Goal: Information Seeking & Learning: Learn about a topic

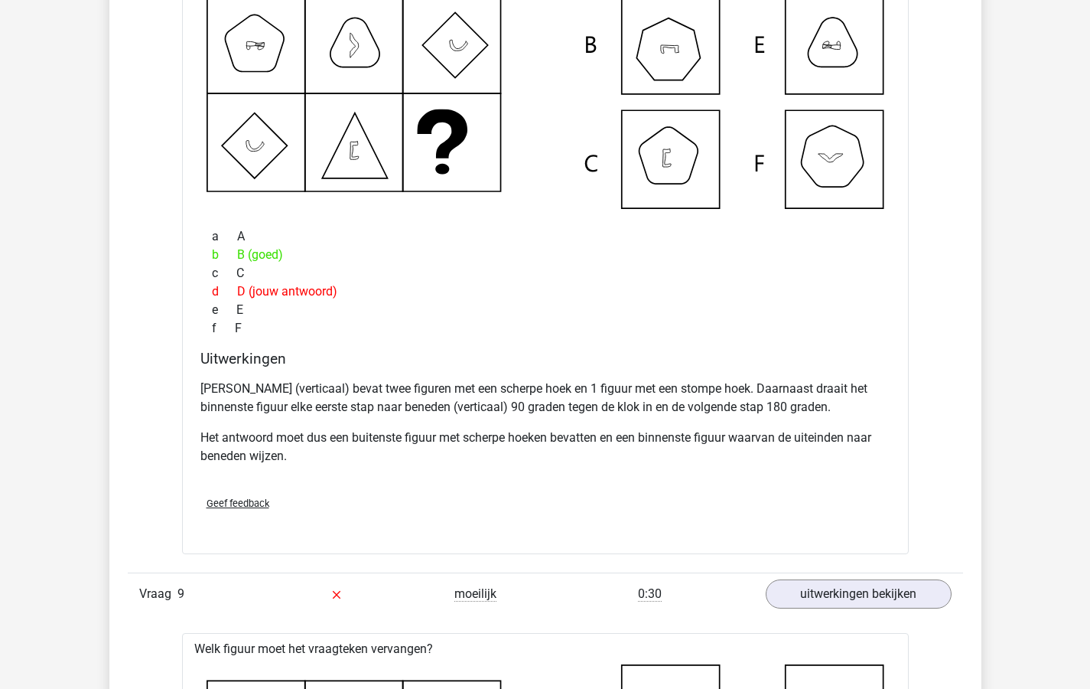
scroll to position [7060, 0]
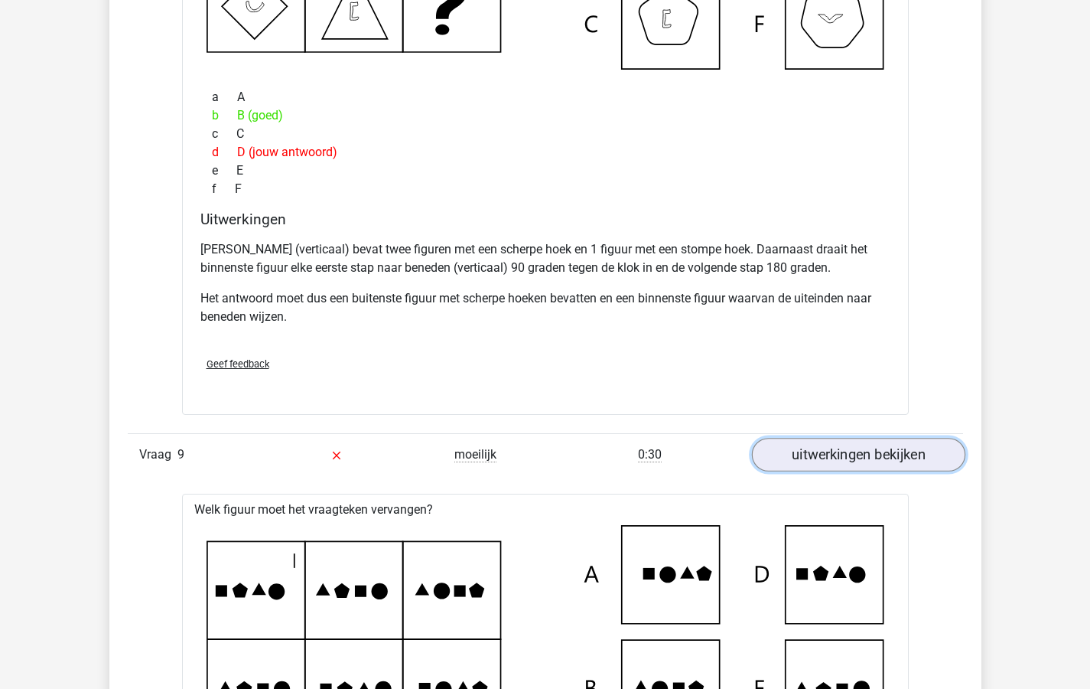
click at [811, 451] on link "uitwerkingen bekijken" at bounding box center [857, 455] width 213 height 34
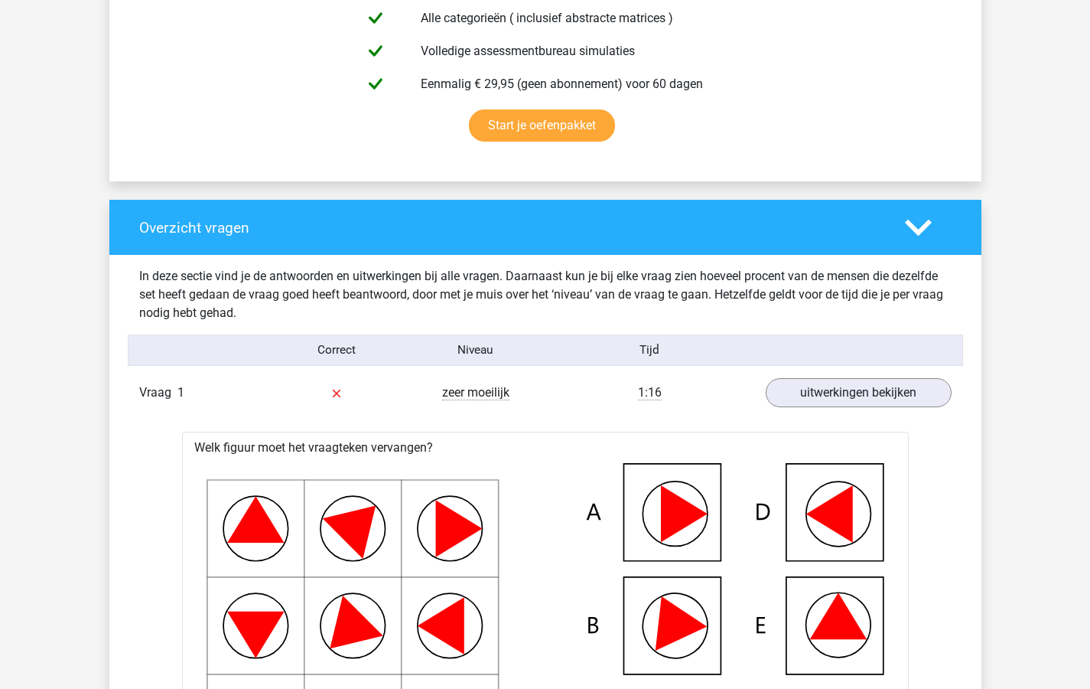
scroll to position [0, 0]
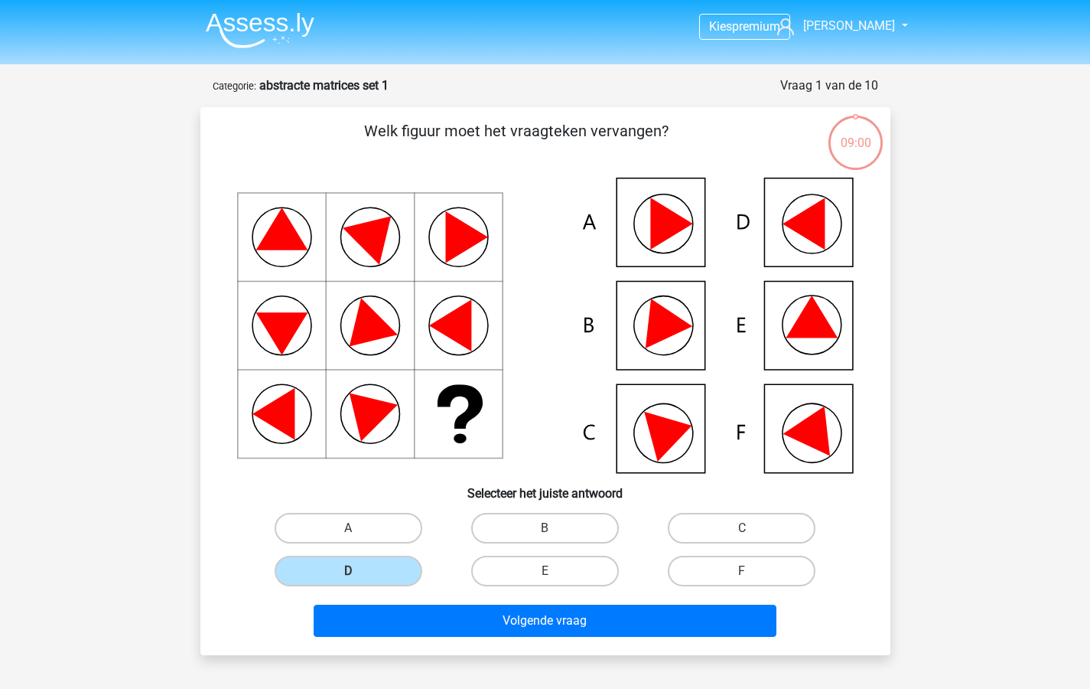
scroll to position [77, 0]
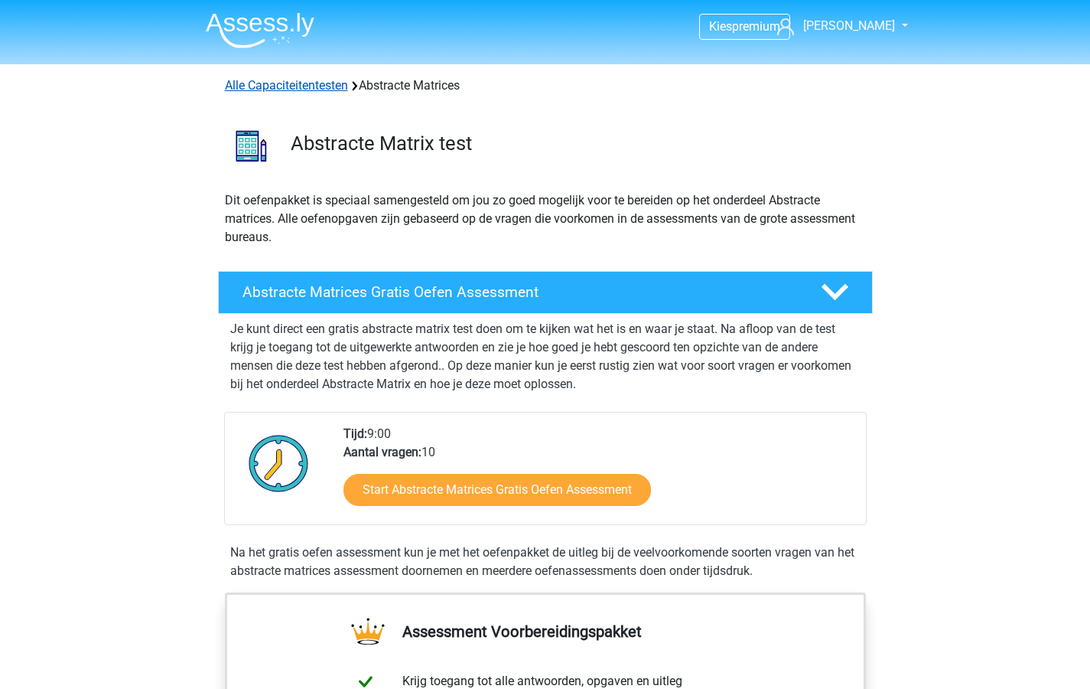
click at [249, 86] on link "Alle Capaciteitentesten" at bounding box center [286, 85] width 123 height 15
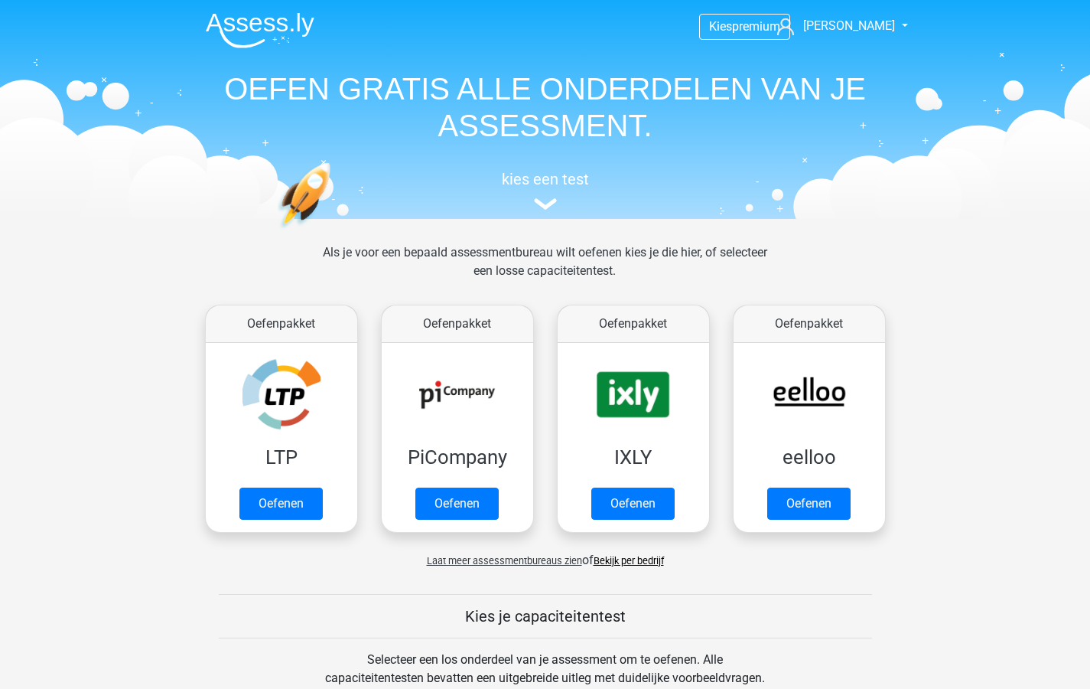
scroll to position [650, 0]
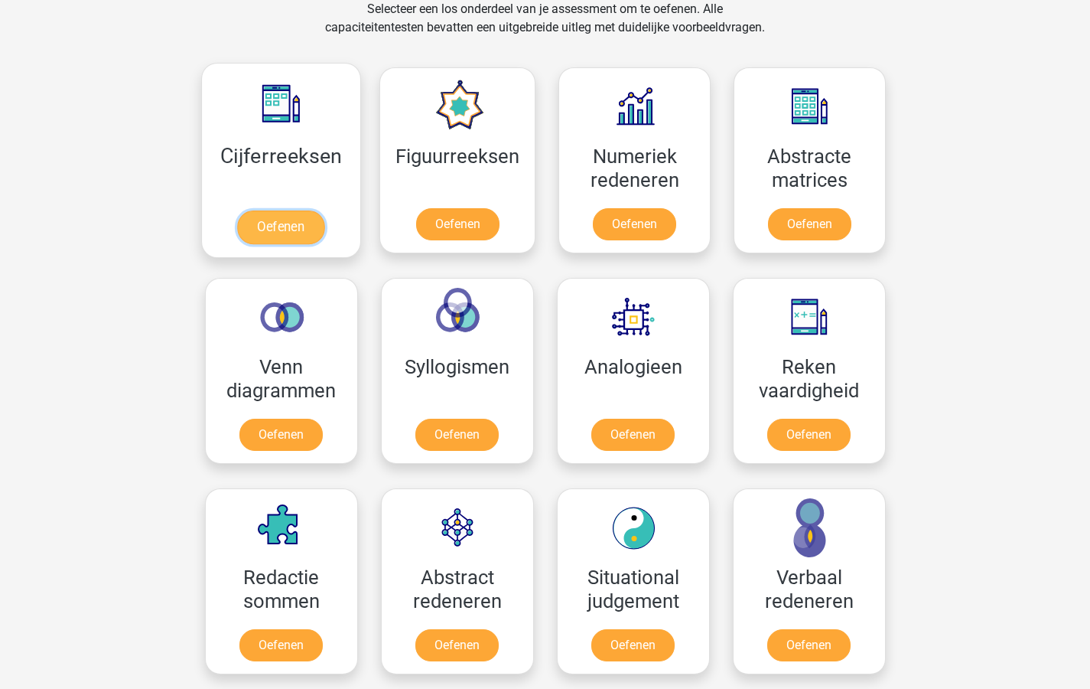
click at [272, 220] on link "Oefenen" at bounding box center [280, 227] width 87 height 34
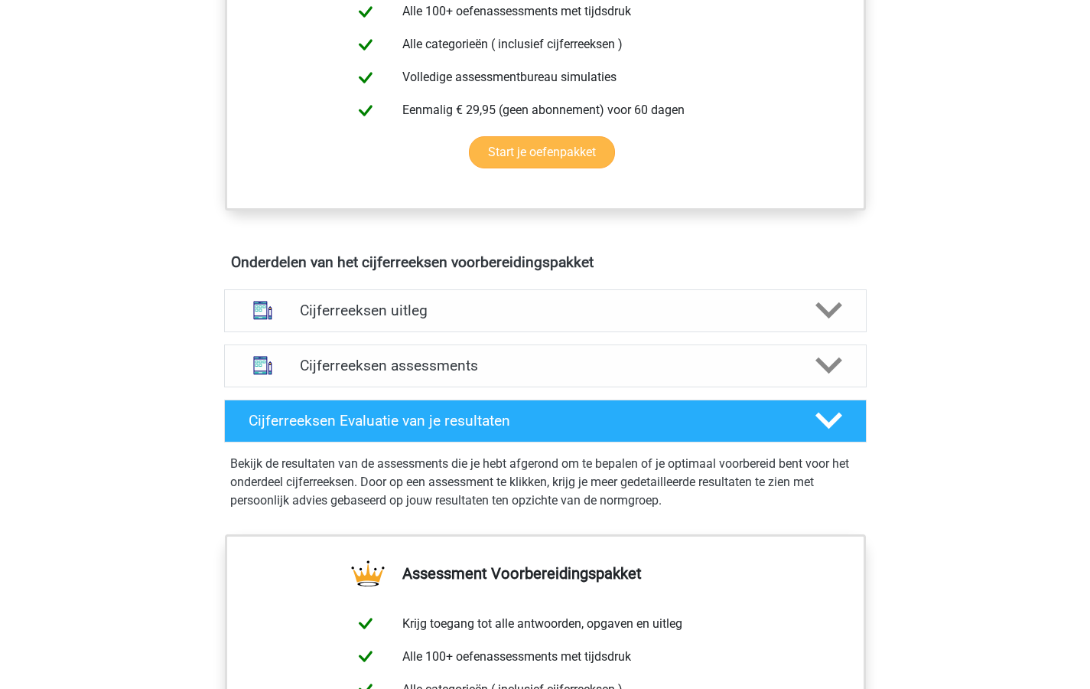
scroll to position [712, 0]
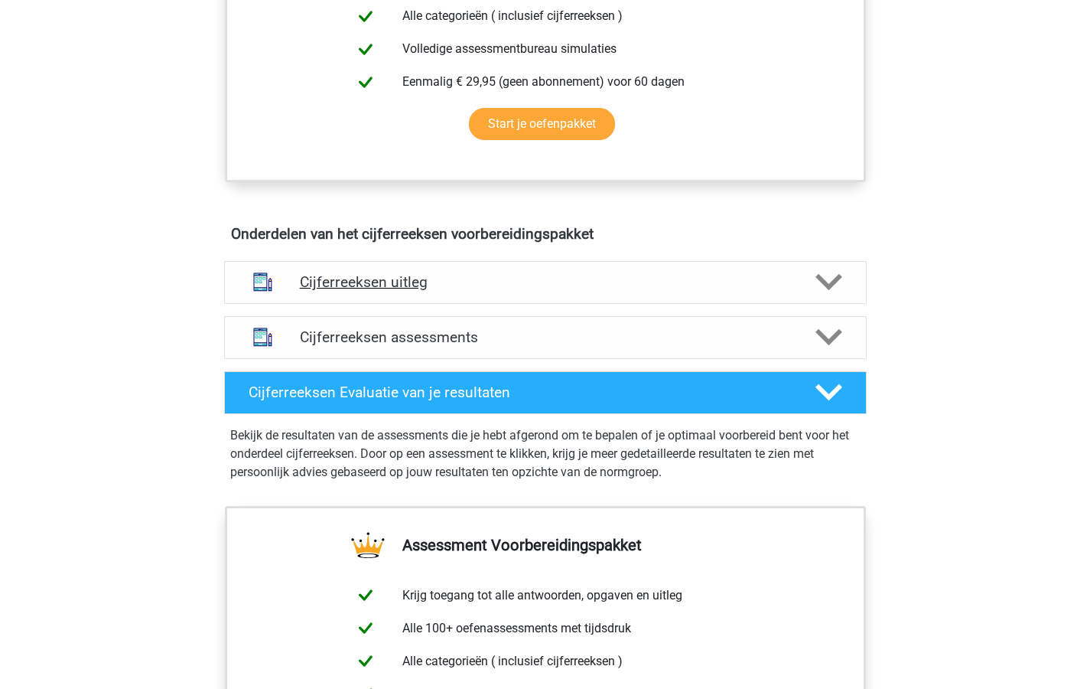
click at [829, 291] on polygon at bounding box center [829, 282] width 27 height 17
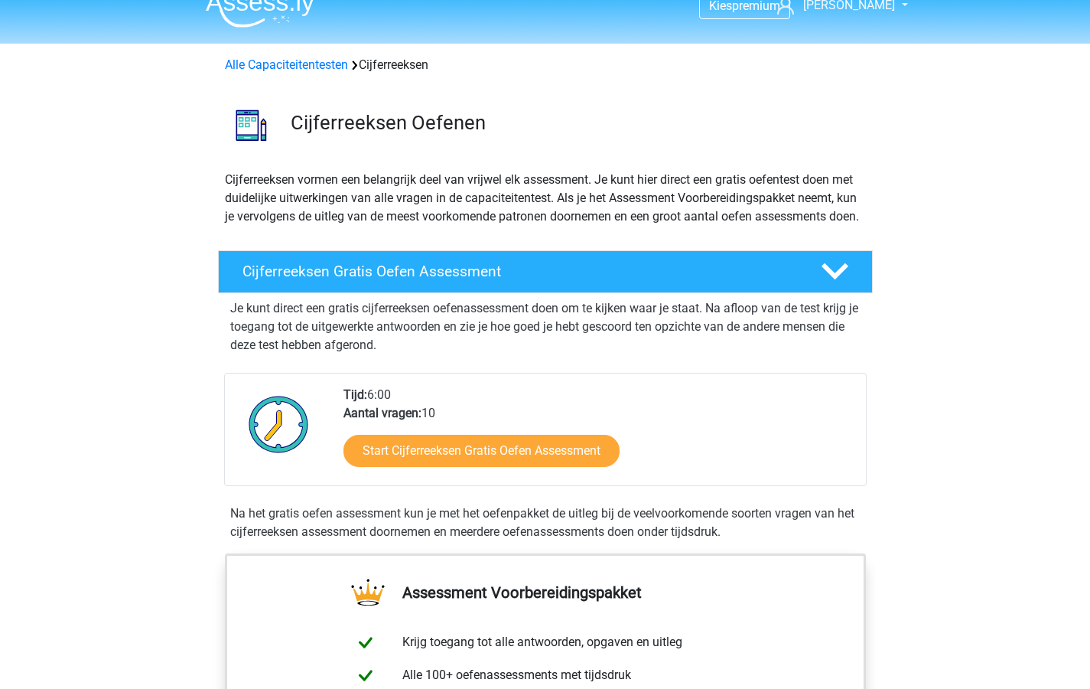
scroll to position [0, 0]
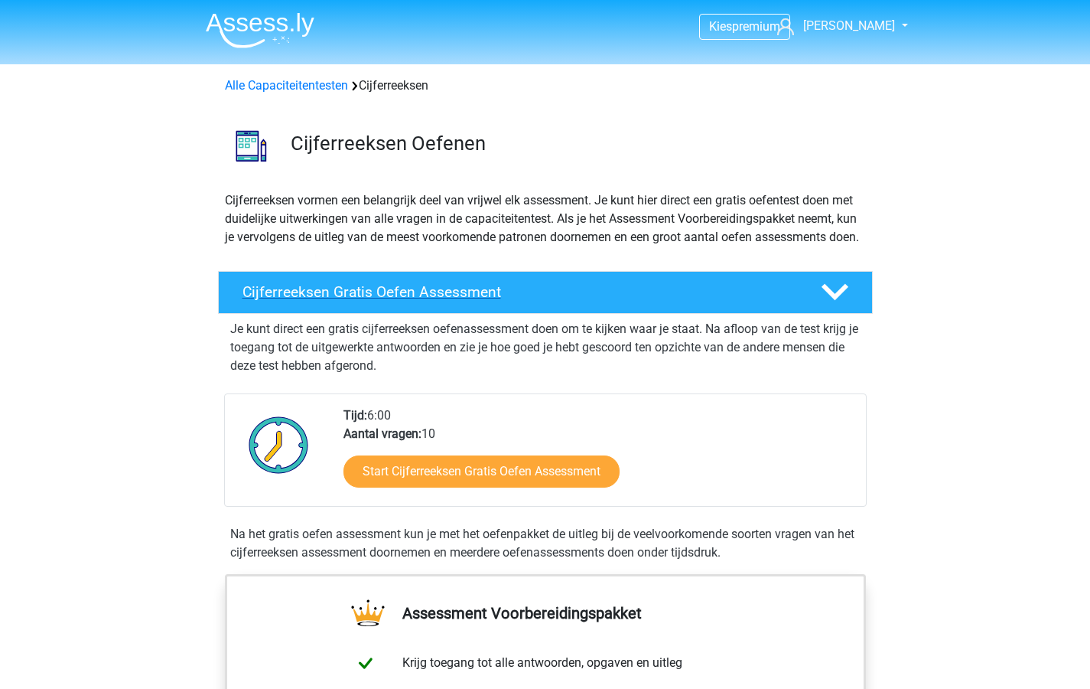
click at [472, 301] on h4 "Cijferreeksen Gratis Oefen Assessment" at bounding box center [520, 292] width 554 height 18
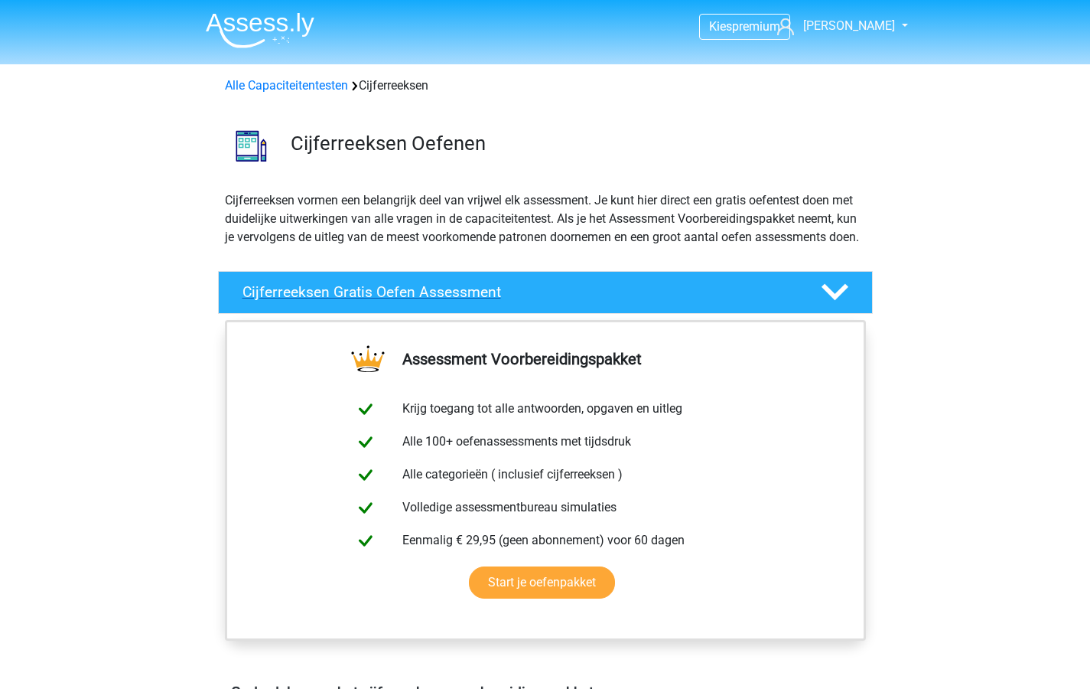
click at [838, 301] on polygon at bounding box center [835, 292] width 27 height 17
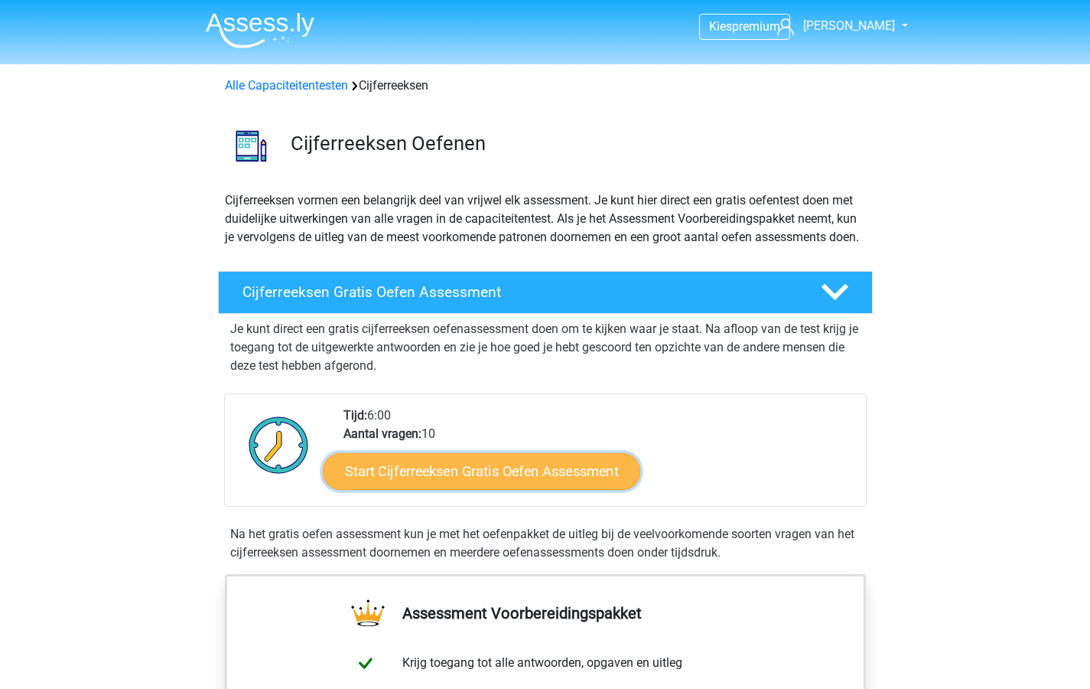
click at [416, 484] on link "Start Cijferreeksen Gratis Oefen Assessment" at bounding box center [481, 470] width 317 height 37
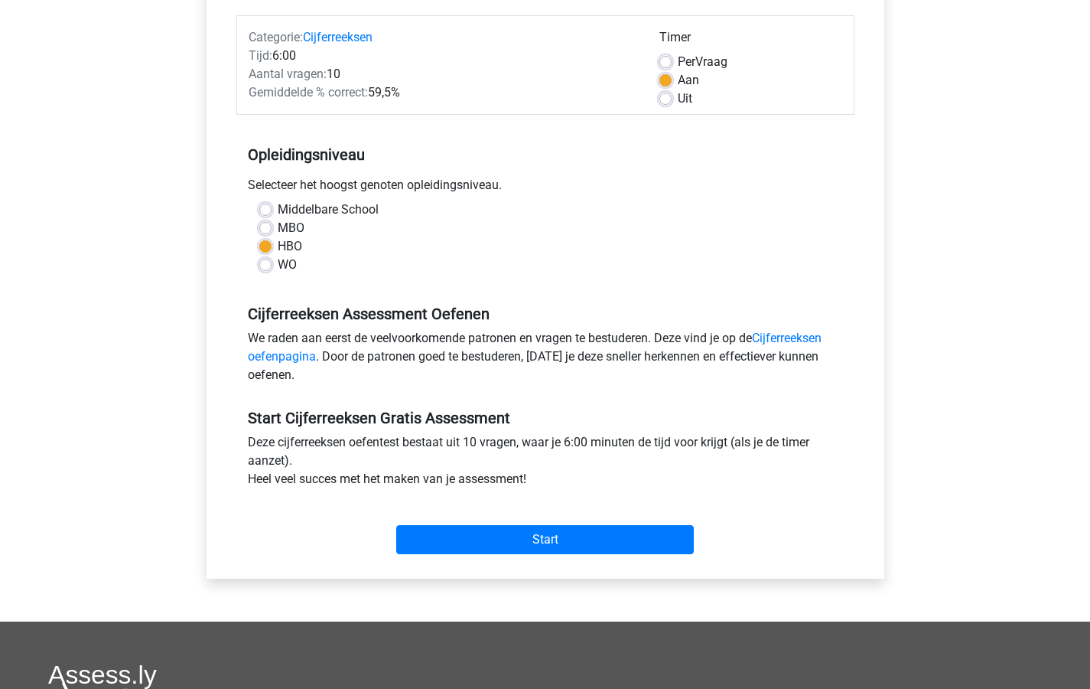
scroll to position [243, 0]
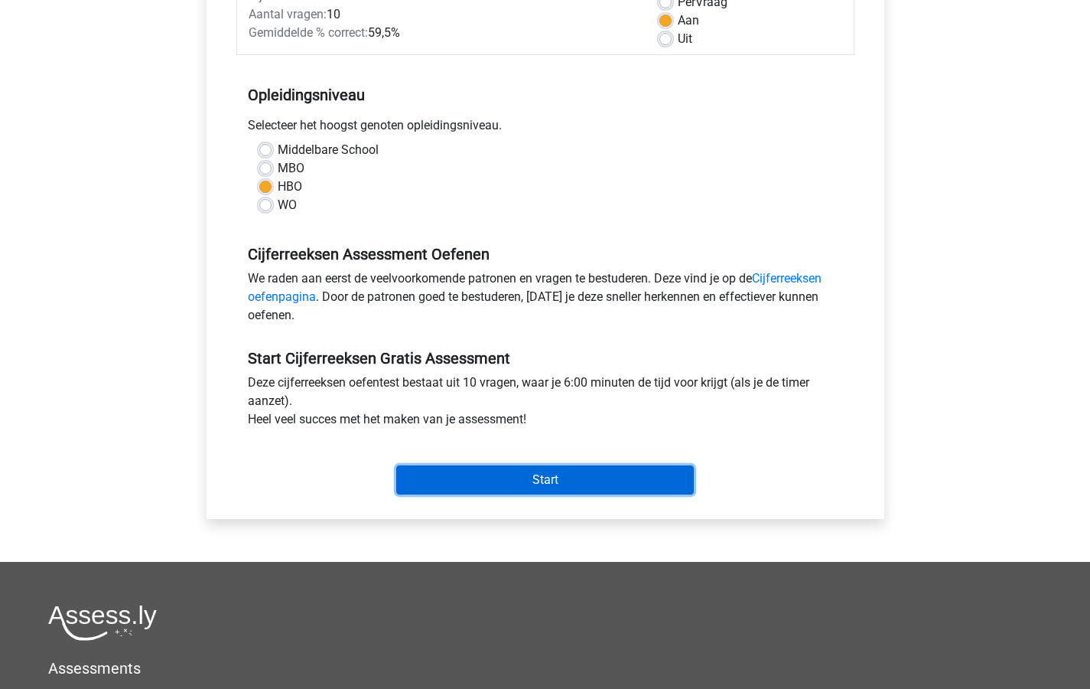
click at [535, 474] on input "Start" at bounding box center [545, 479] width 298 height 29
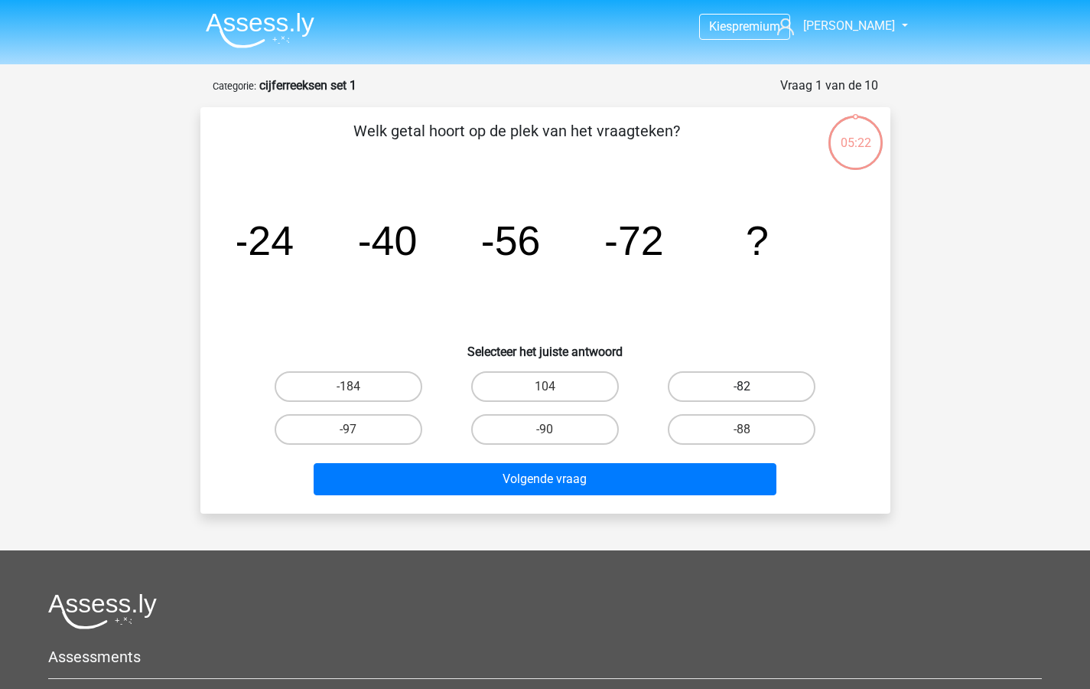
click at [739, 383] on label "-82" at bounding box center [742, 386] width 148 height 31
click at [742, 386] on input "-82" at bounding box center [747, 391] width 10 height 10
radio input "true"
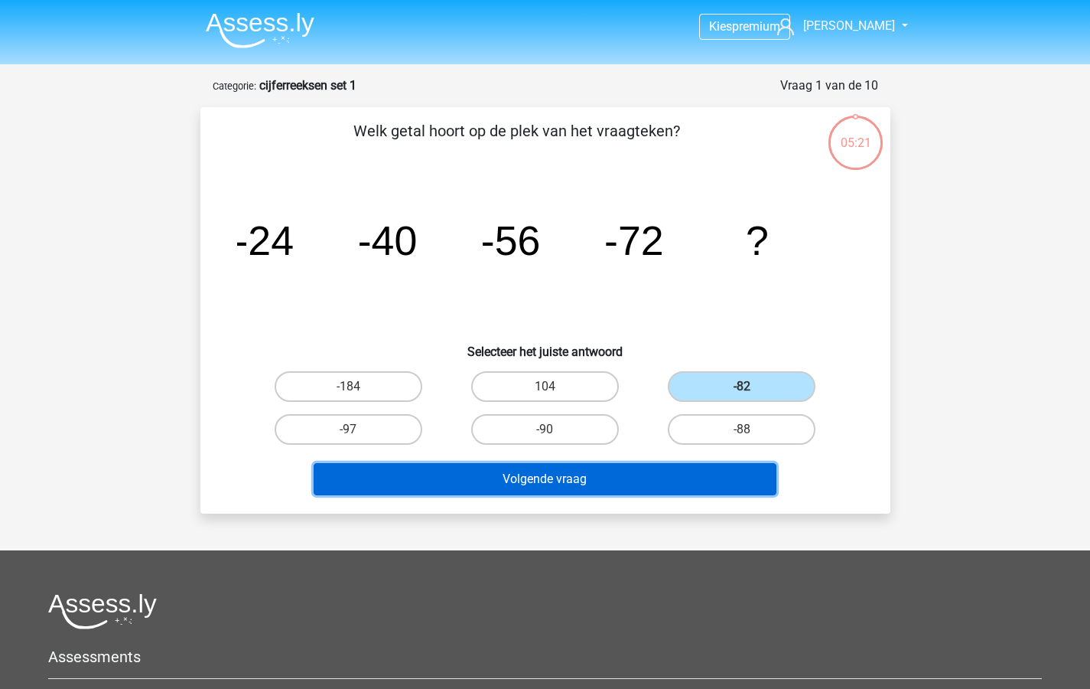
click at [581, 474] on button "Volgende vraag" at bounding box center [545, 479] width 463 height 32
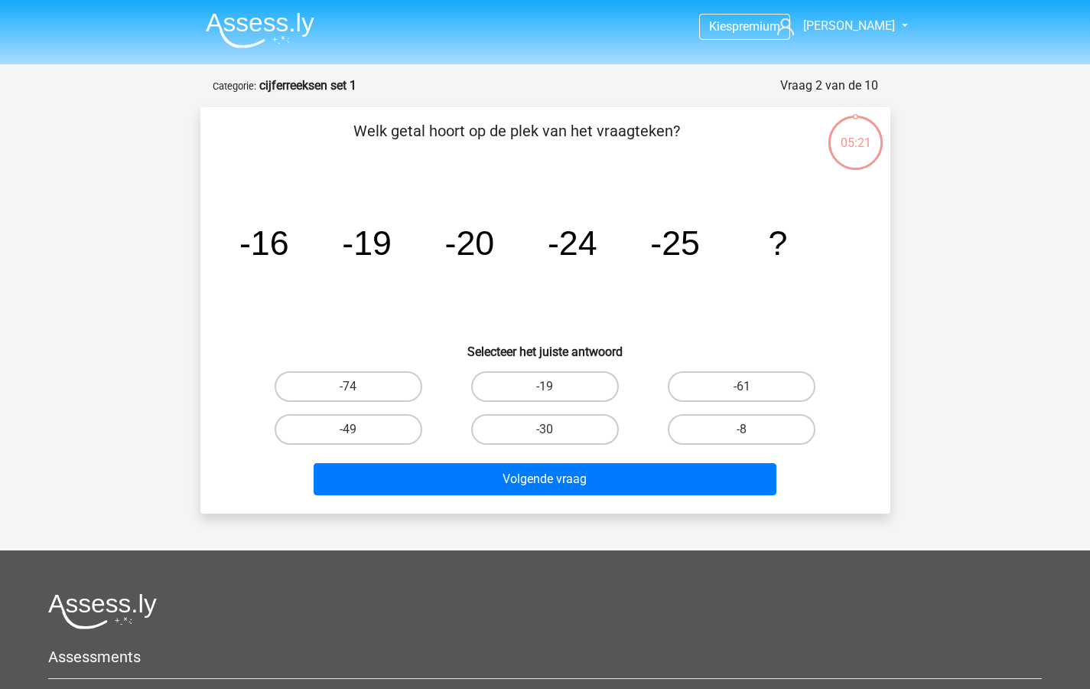
scroll to position [77, 0]
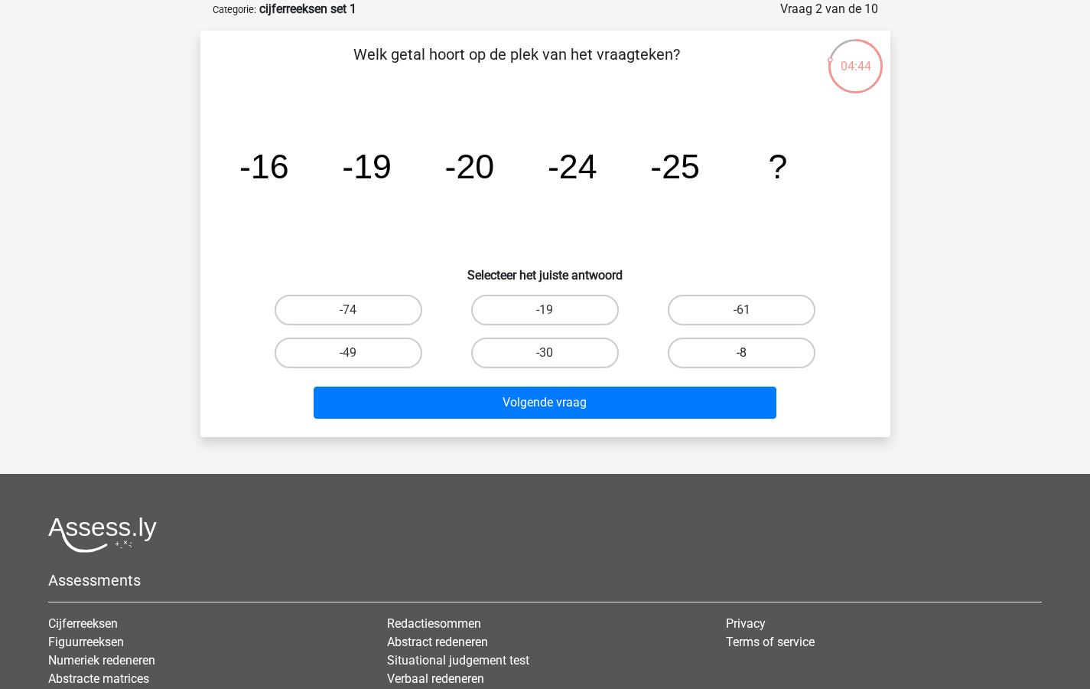
click at [751, 347] on label "-8" at bounding box center [742, 352] width 148 height 31
click at [751, 353] on input "-8" at bounding box center [747, 358] width 10 height 10
radio input "true"
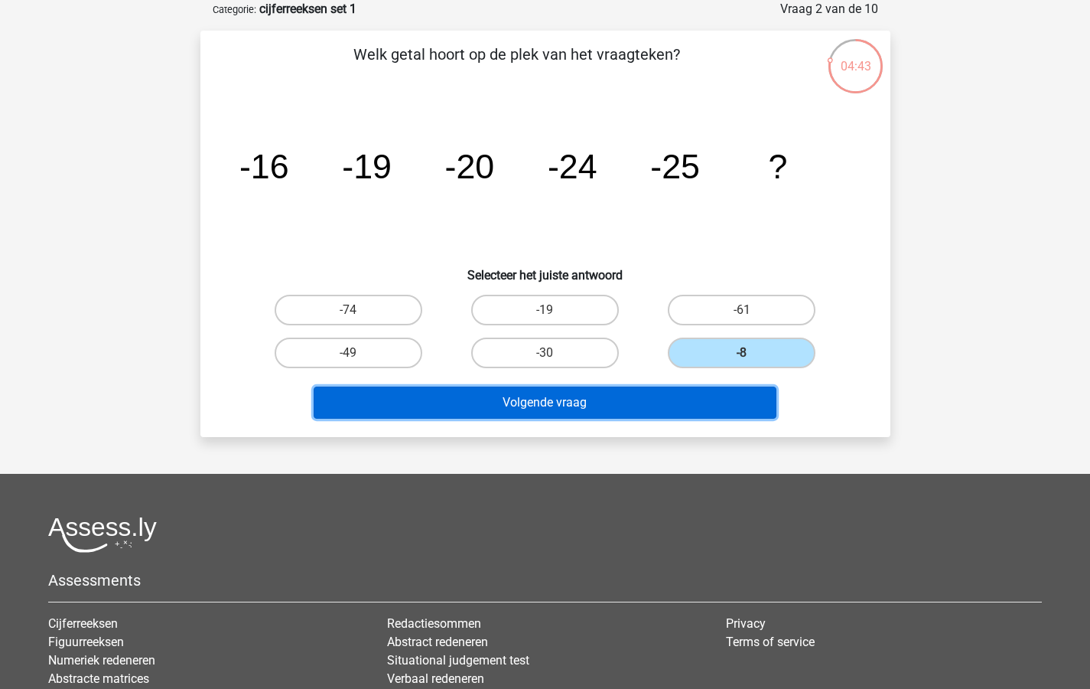
click at [576, 404] on button "Volgende vraag" at bounding box center [545, 402] width 463 height 32
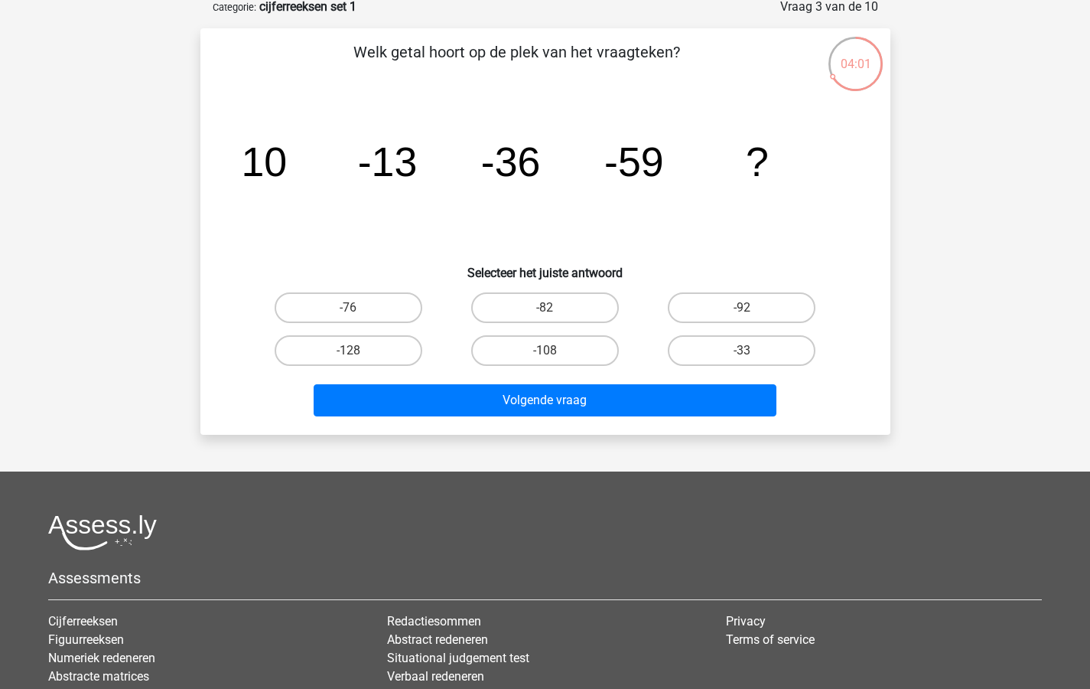
scroll to position [80, 0]
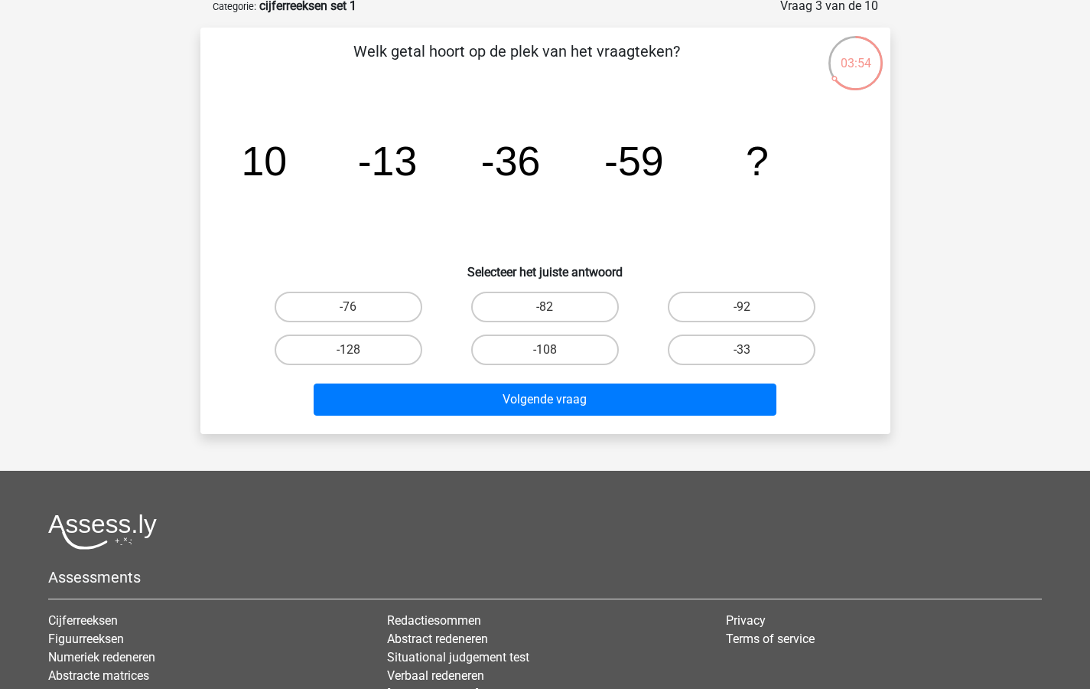
click at [741, 350] on label "-33" at bounding box center [742, 349] width 148 height 31
click at [742, 350] on input "-33" at bounding box center [747, 355] width 10 height 10
radio input "true"
click at [549, 307] on input "-82" at bounding box center [550, 312] width 10 height 10
radio input "true"
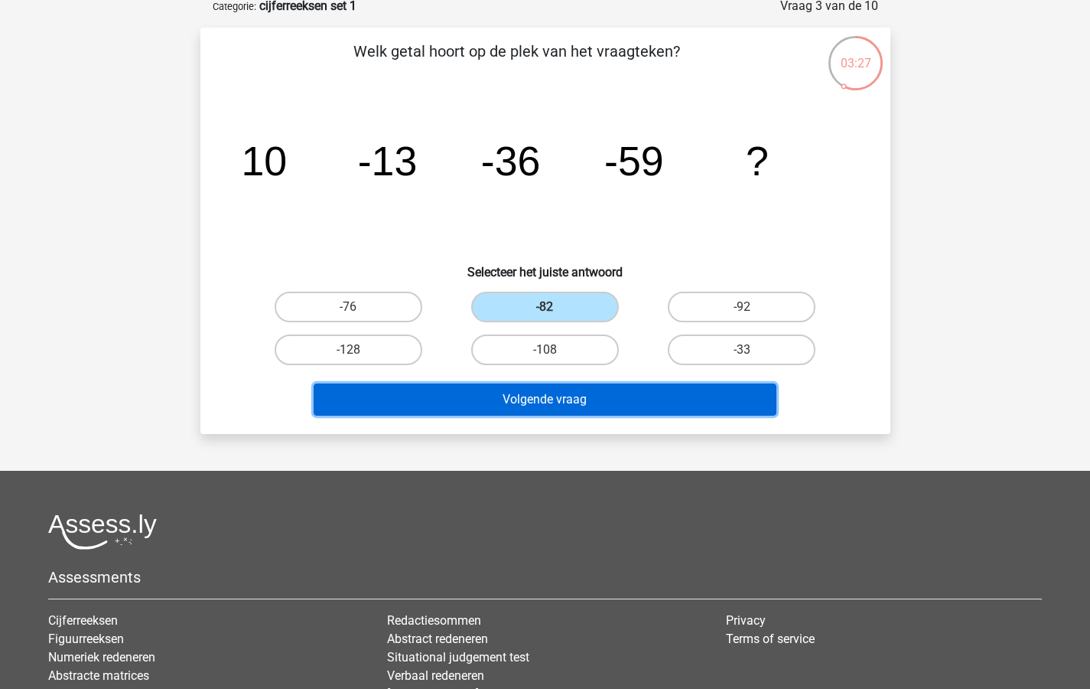
click at [549, 401] on button "Volgende vraag" at bounding box center [545, 399] width 463 height 32
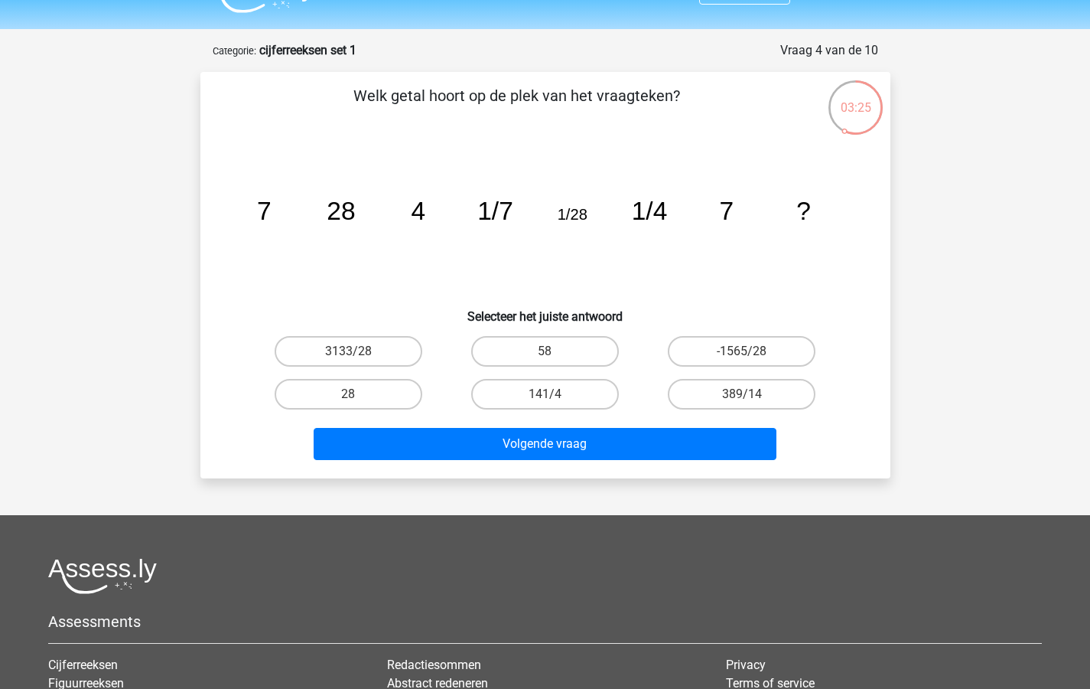
scroll to position [33, 0]
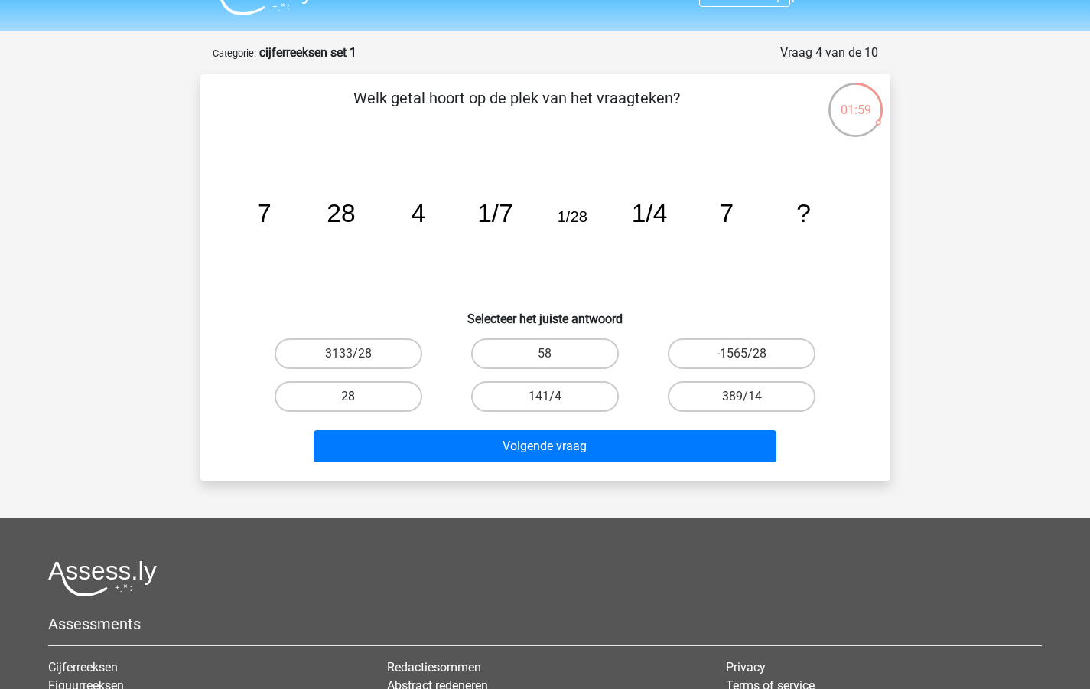
click at [360, 393] on label "28" at bounding box center [349, 396] width 148 height 31
click at [358, 396] on input "28" at bounding box center [353, 401] width 10 height 10
radio input "true"
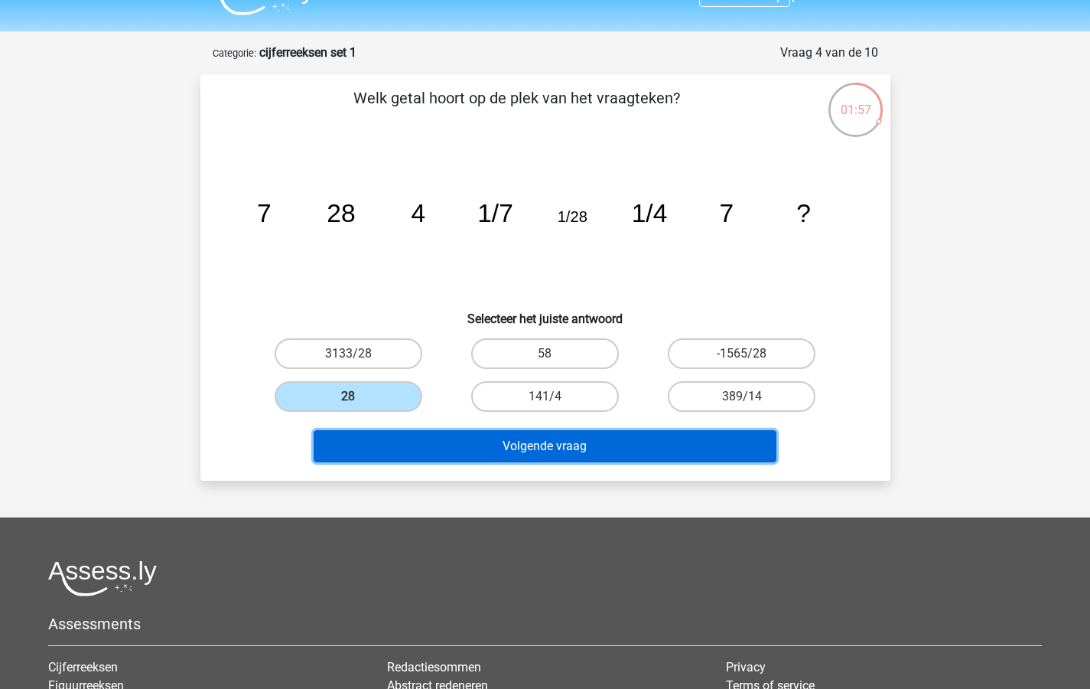
click at [478, 445] on button "Volgende vraag" at bounding box center [545, 446] width 463 height 32
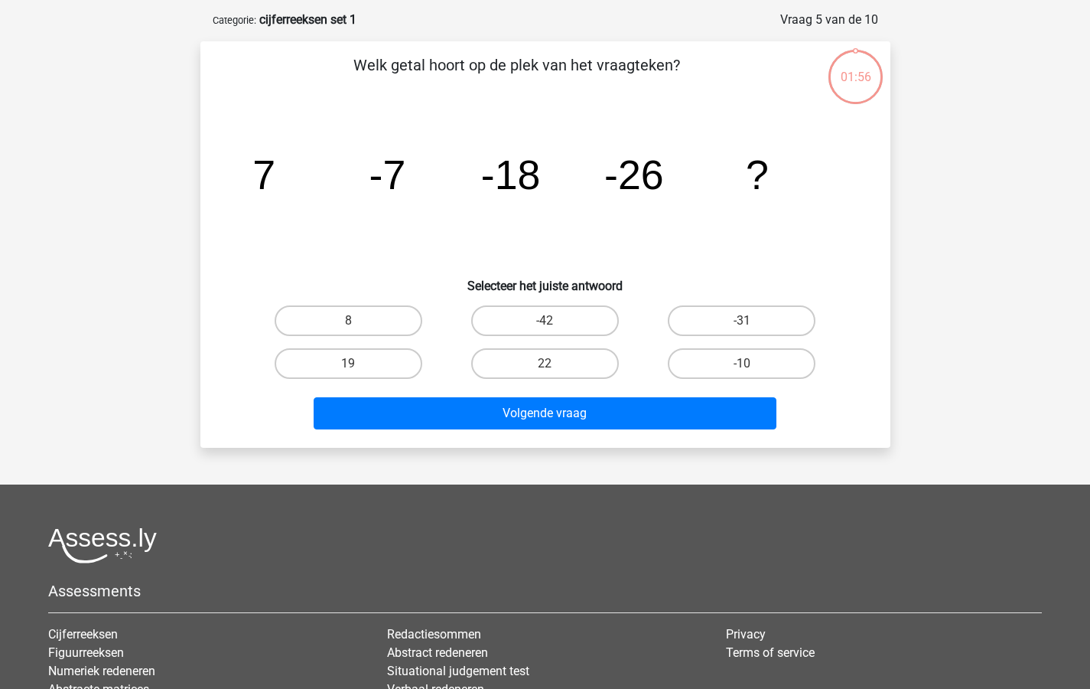
scroll to position [77, 0]
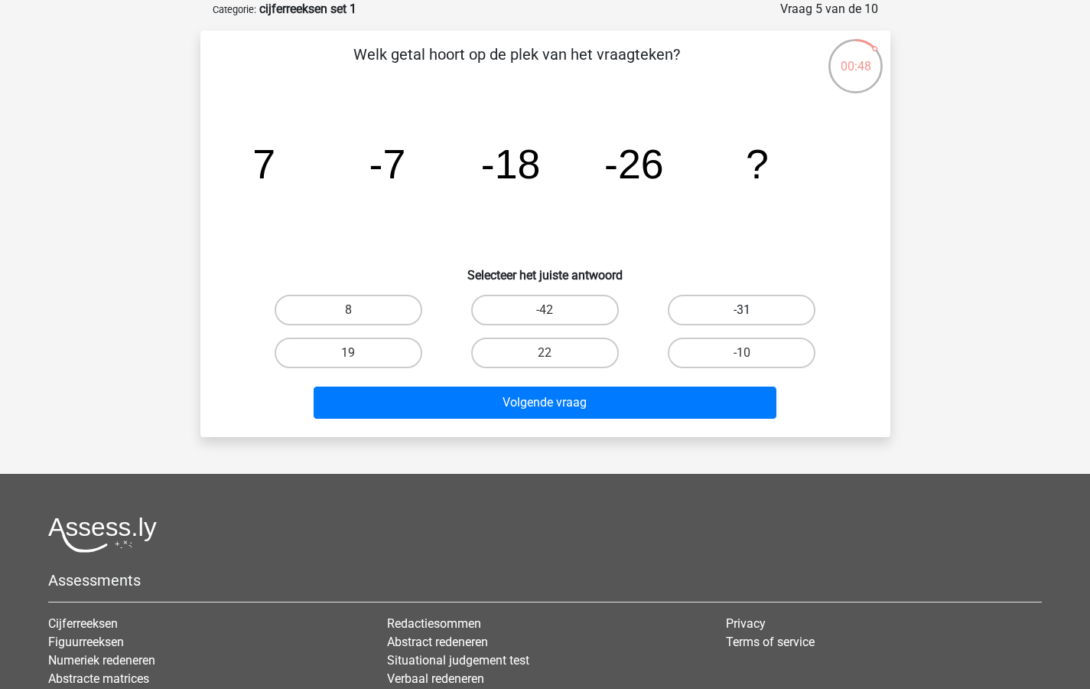
click at [741, 307] on label "-31" at bounding box center [742, 310] width 148 height 31
click at [742, 310] on input "-31" at bounding box center [747, 315] width 10 height 10
radio input "true"
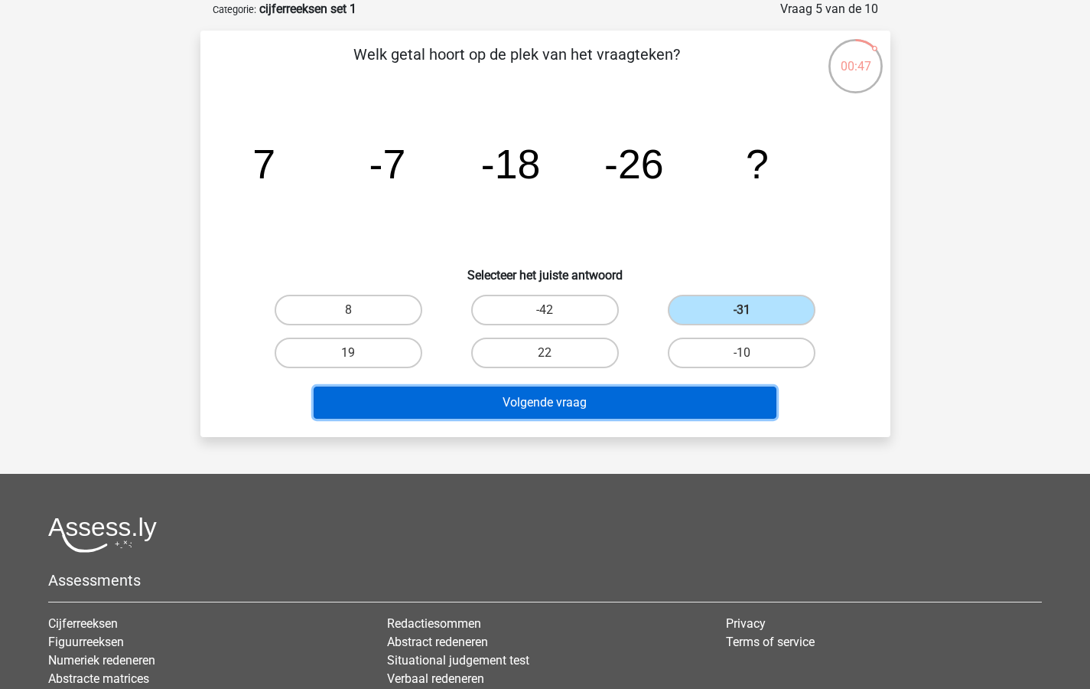
click at [533, 402] on button "Volgende vraag" at bounding box center [545, 402] width 463 height 32
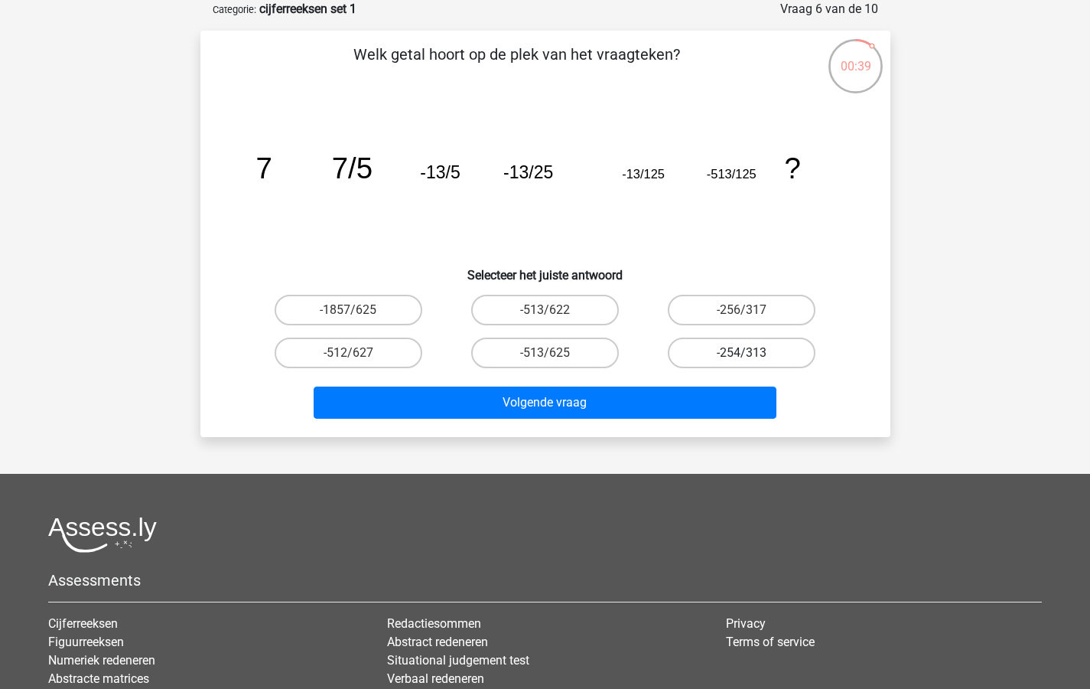
click at [736, 350] on label "-254/313" at bounding box center [742, 352] width 148 height 31
click at [742, 353] on input "-254/313" at bounding box center [747, 358] width 10 height 10
radio input "true"
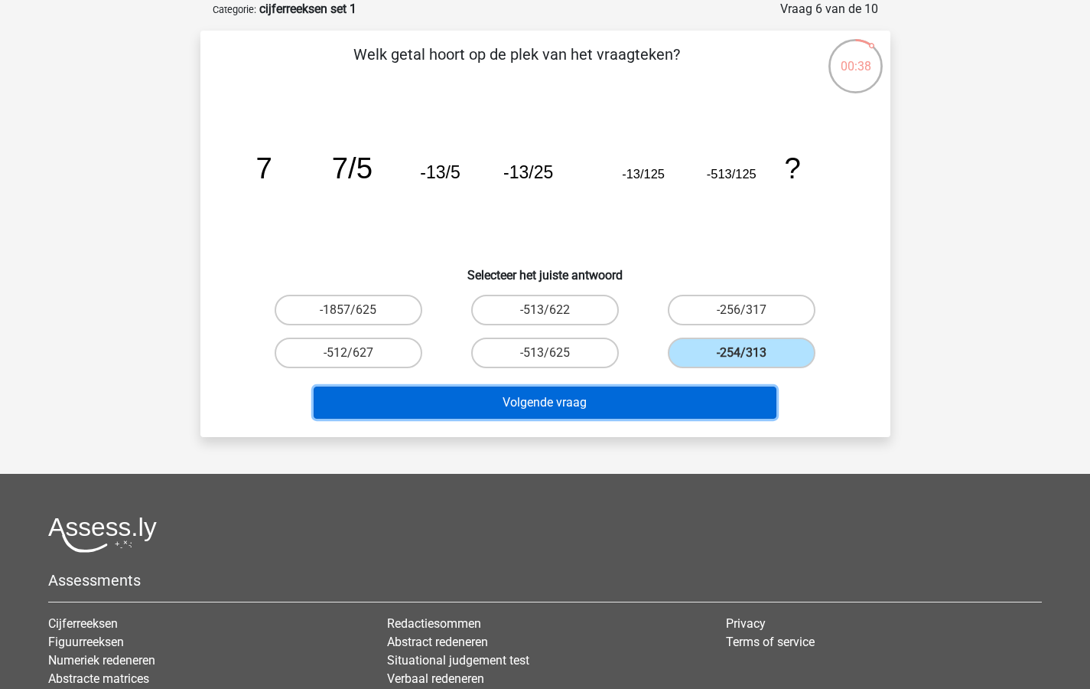
click at [611, 394] on button "Volgende vraag" at bounding box center [545, 402] width 463 height 32
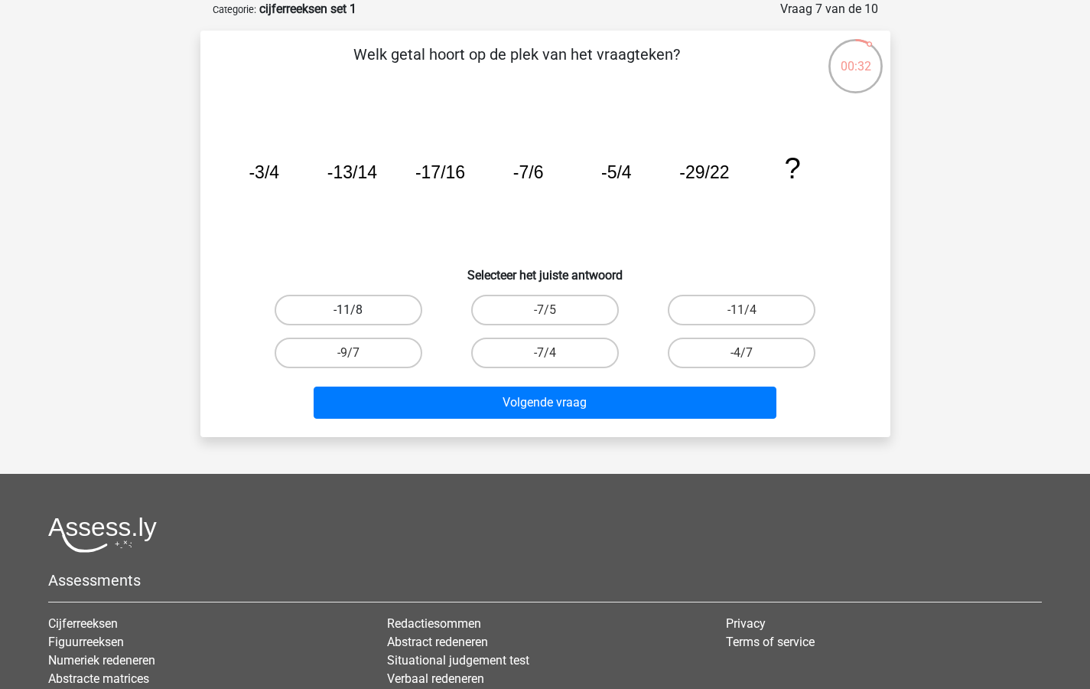
click at [350, 305] on label "-11/8" at bounding box center [349, 310] width 148 height 31
click at [350, 310] on input "-11/8" at bounding box center [353, 315] width 10 height 10
radio input "true"
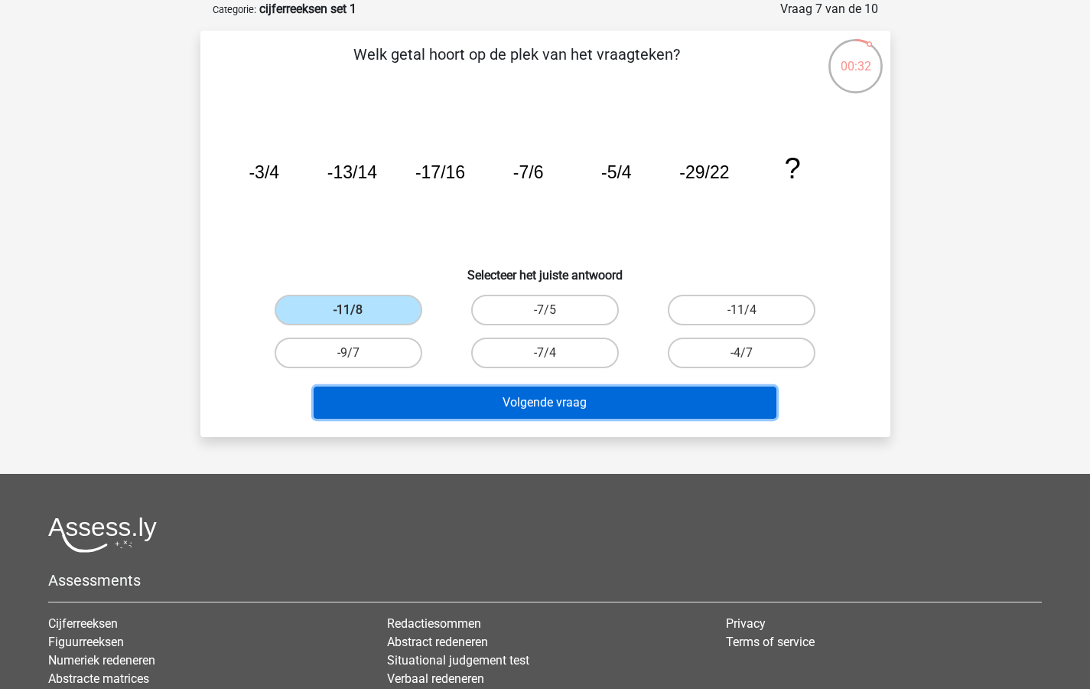
click at [449, 394] on button "Volgende vraag" at bounding box center [545, 402] width 463 height 32
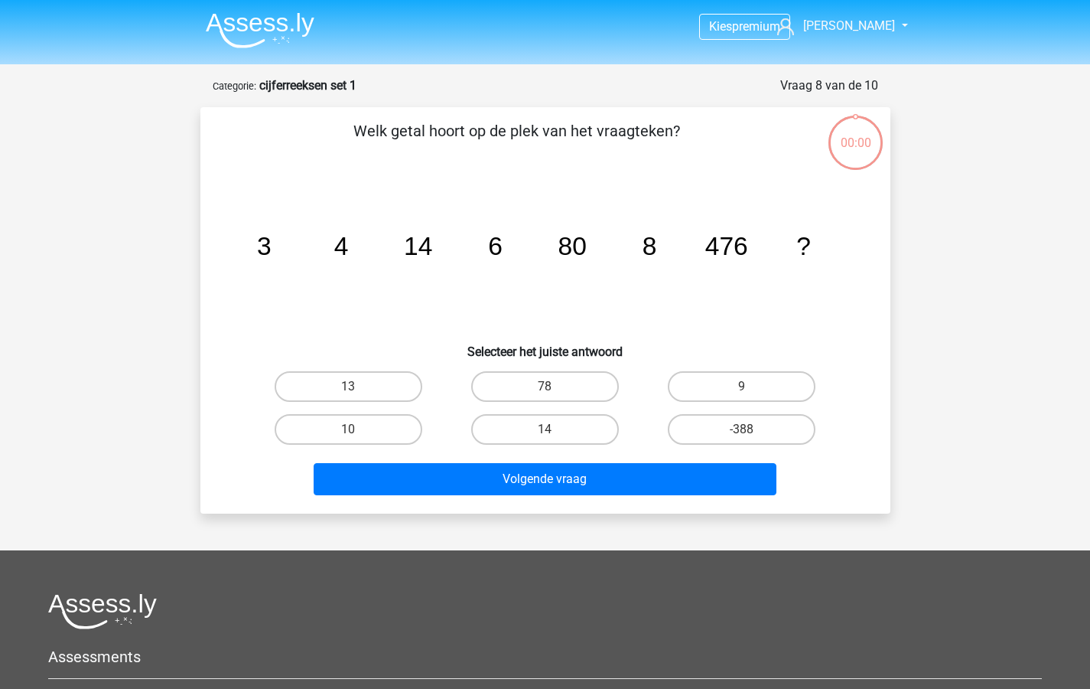
scroll to position [77, 0]
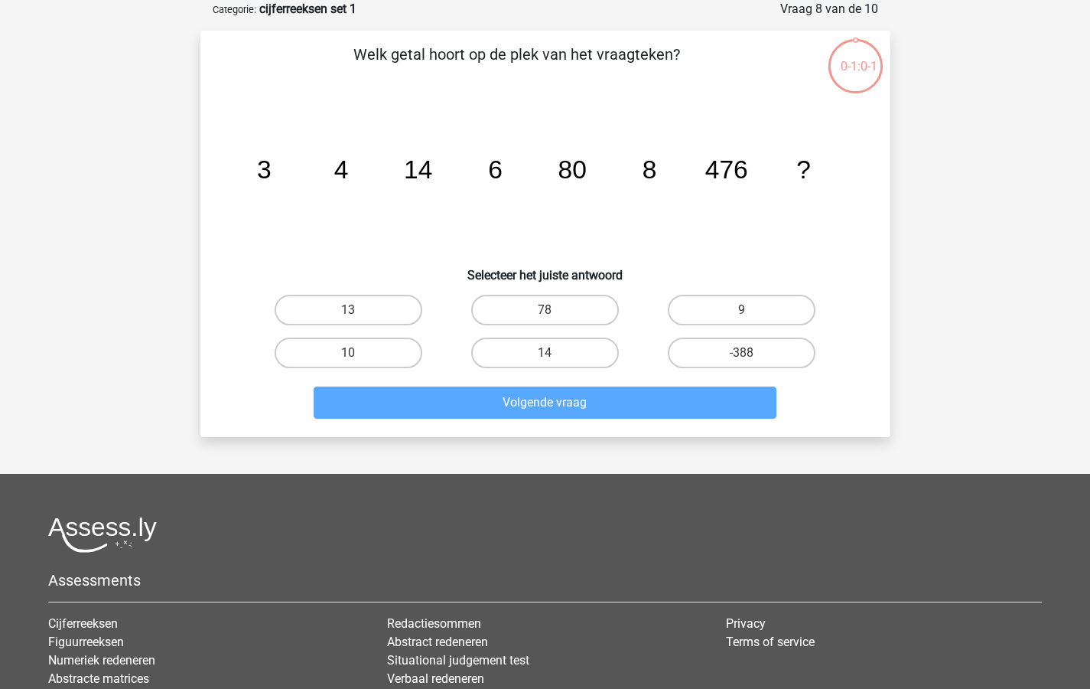
click at [750, 353] on input "-388" at bounding box center [747, 358] width 10 height 10
radio input "true"
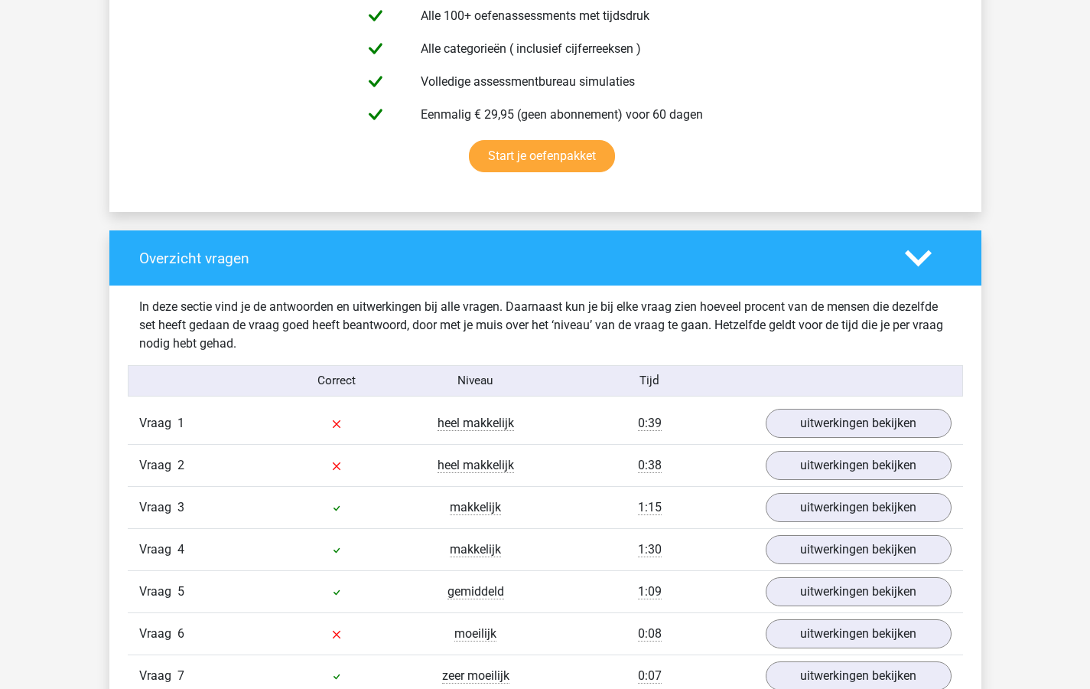
scroll to position [998, 0]
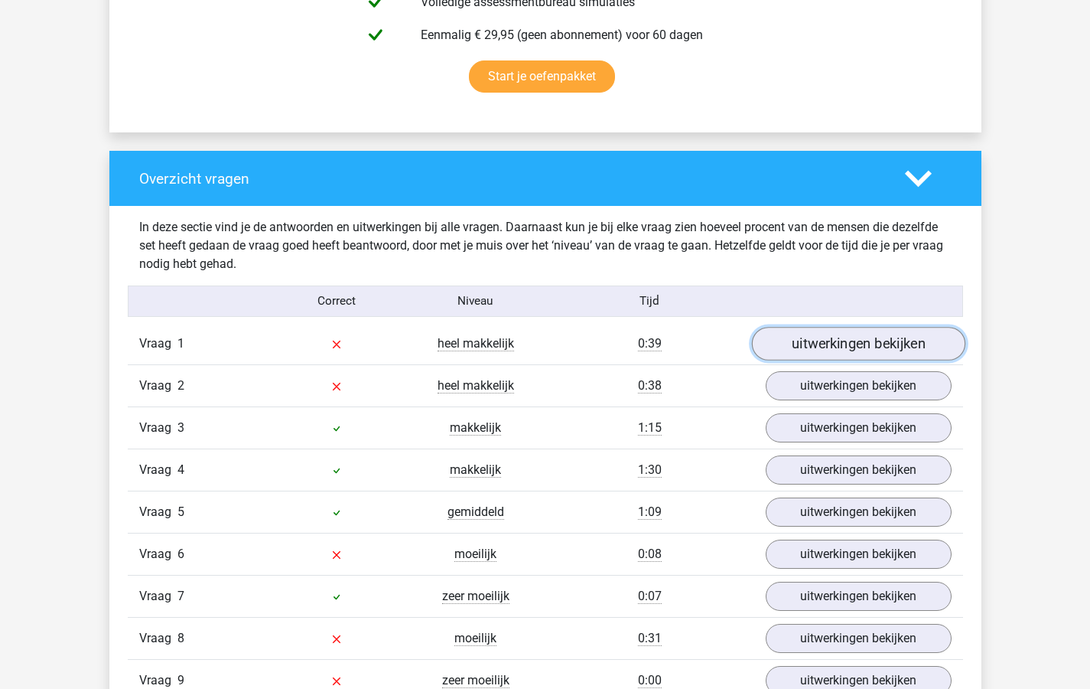
click at [804, 343] on link "uitwerkingen bekijken" at bounding box center [857, 344] width 213 height 34
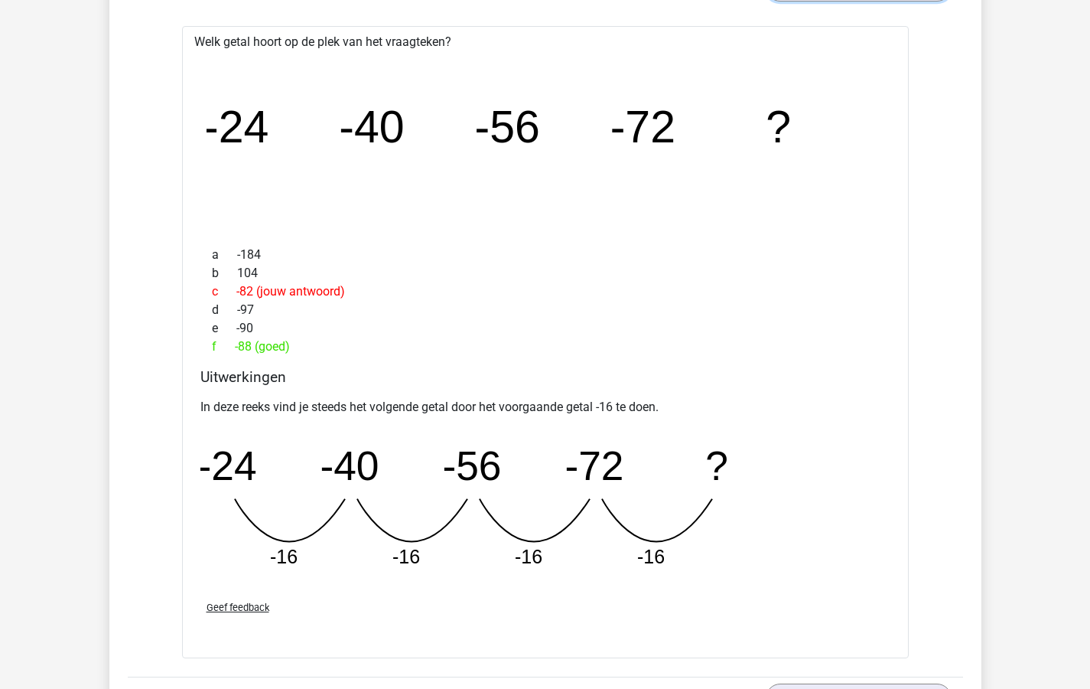
scroll to position [1874, 0]
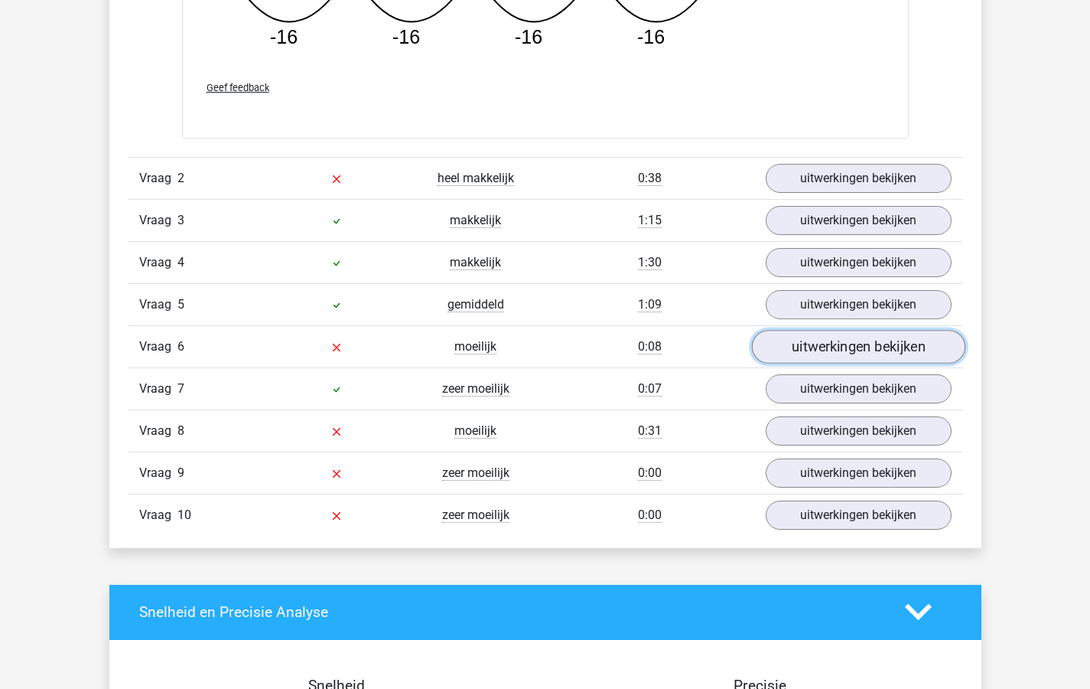
click at [837, 347] on link "uitwerkingen bekijken" at bounding box center [857, 347] width 213 height 34
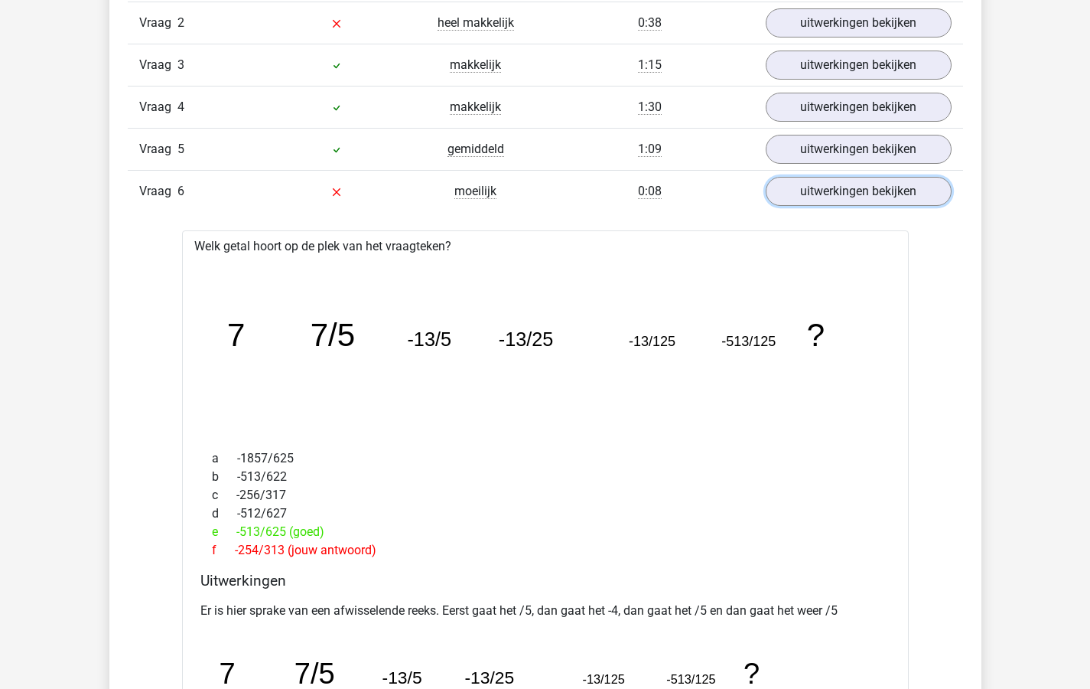
scroll to position [1659, 0]
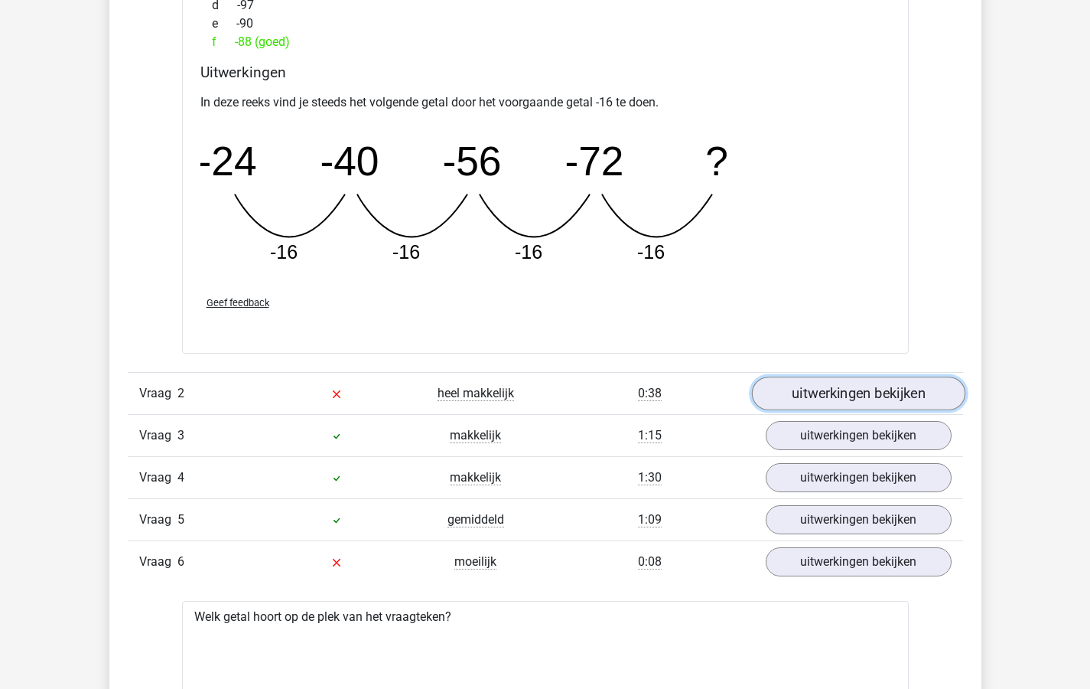
click at [825, 394] on link "uitwerkingen bekijken" at bounding box center [857, 393] width 213 height 34
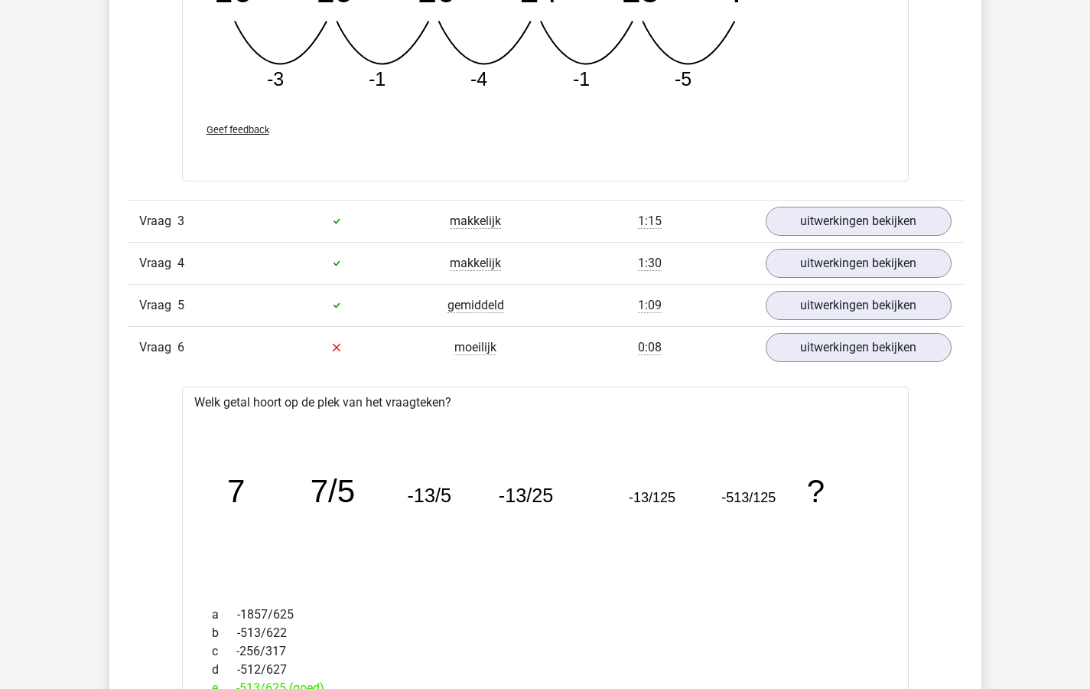
scroll to position [2593, 0]
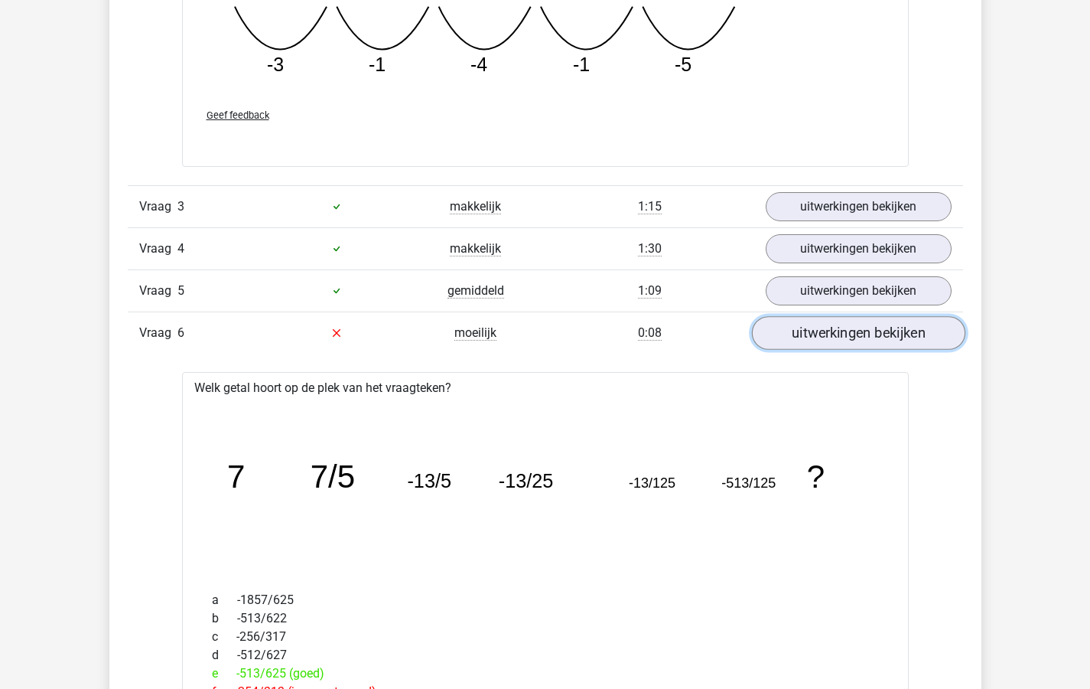
click at [816, 334] on link "uitwerkingen bekijken" at bounding box center [857, 333] width 213 height 34
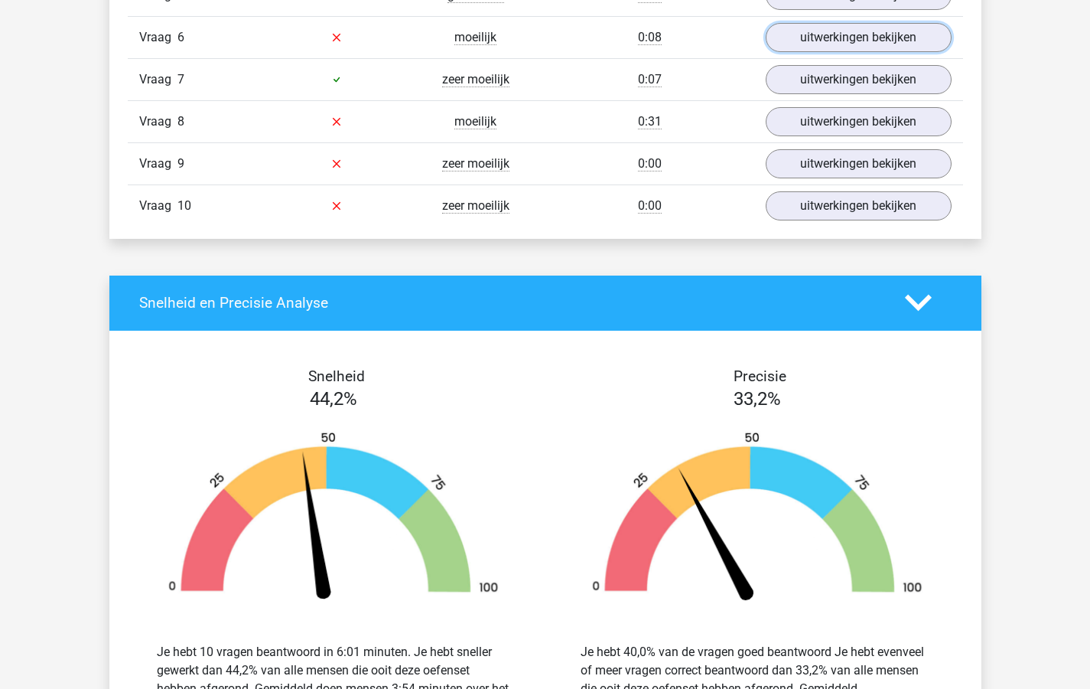
scroll to position [2592, 0]
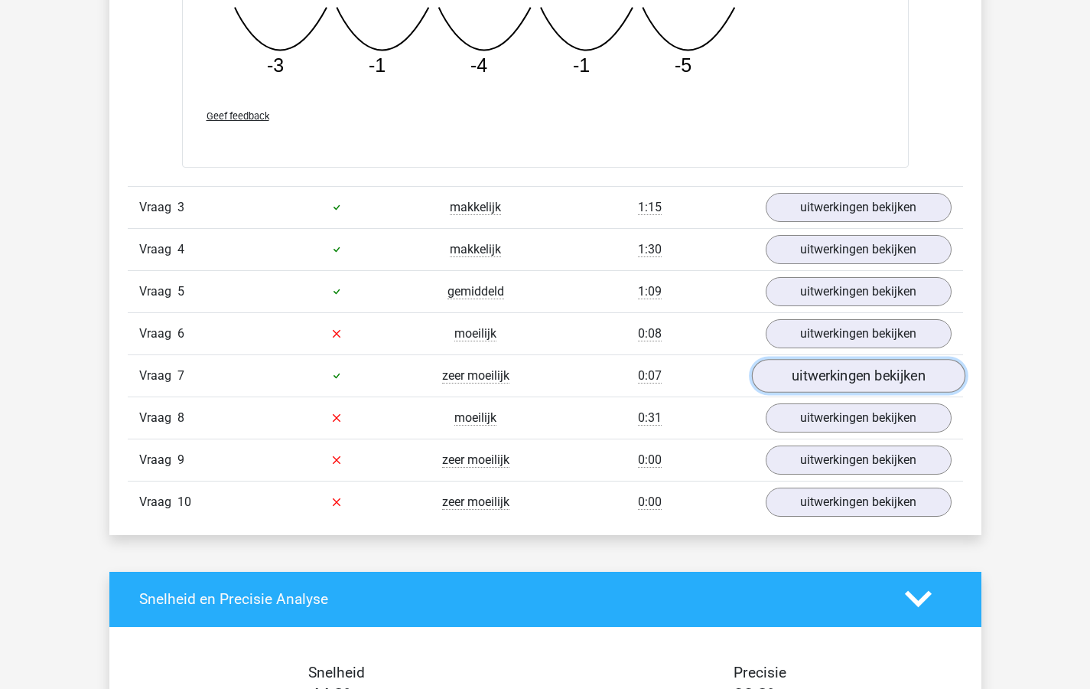
click at [818, 375] on link "uitwerkingen bekijken" at bounding box center [857, 376] width 213 height 34
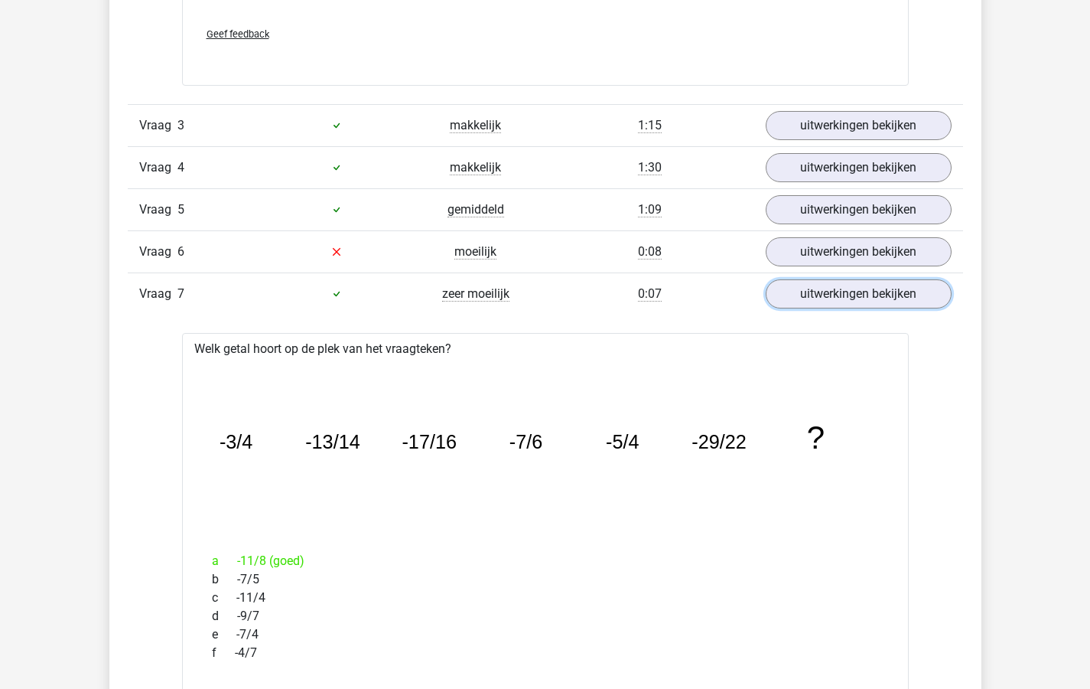
scroll to position [2585, 0]
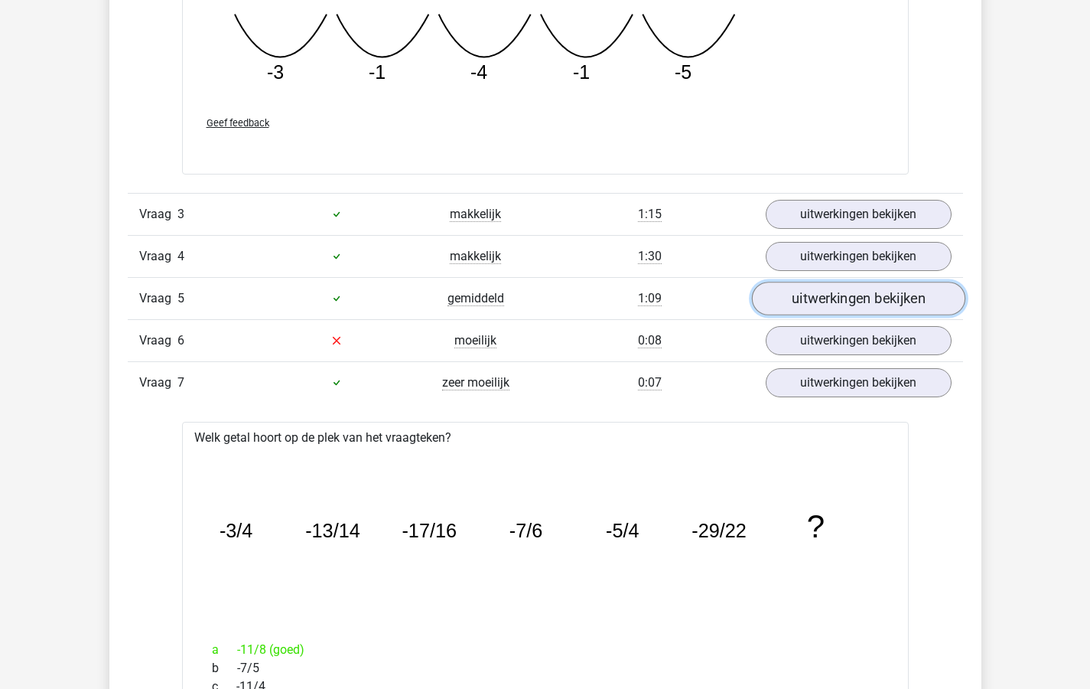
click at [825, 299] on link "uitwerkingen bekijken" at bounding box center [857, 299] width 213 height 34
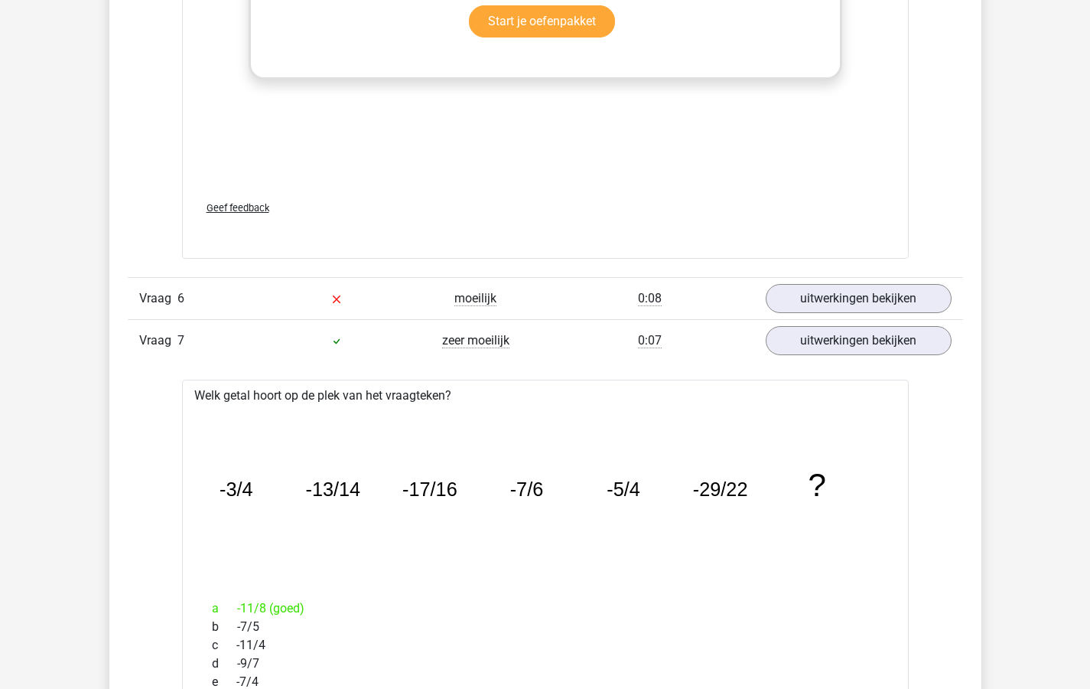
scroll to position [3620, 0]
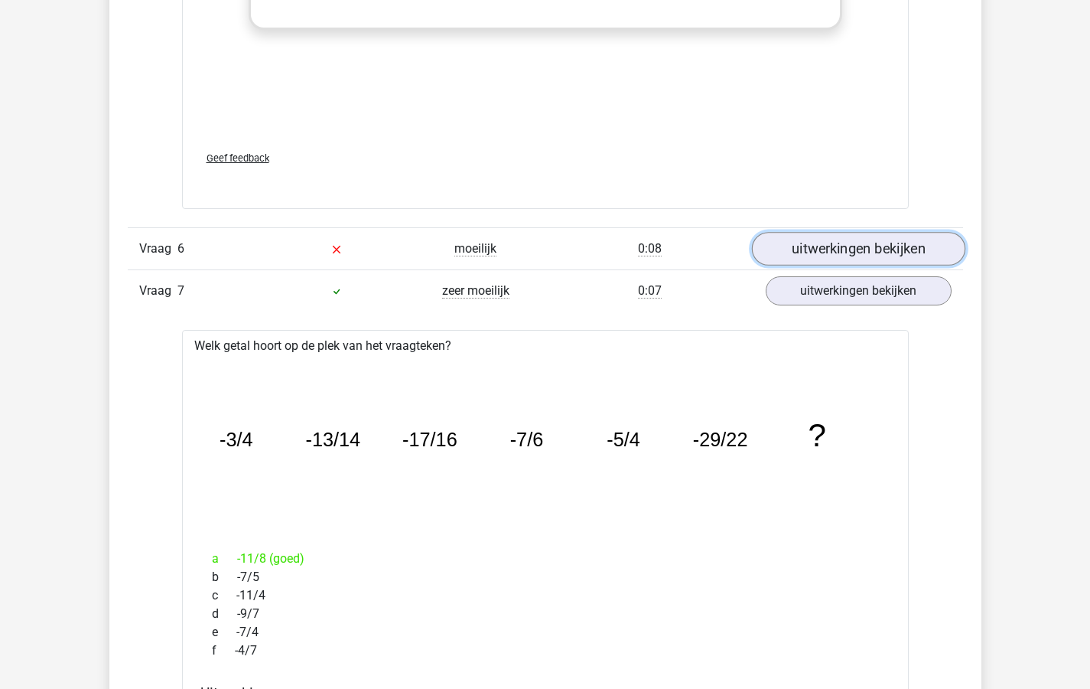
click at [814, 249] on link "uitwerkingen bekijken" at bounding box center [857, 250] width 213 height 34
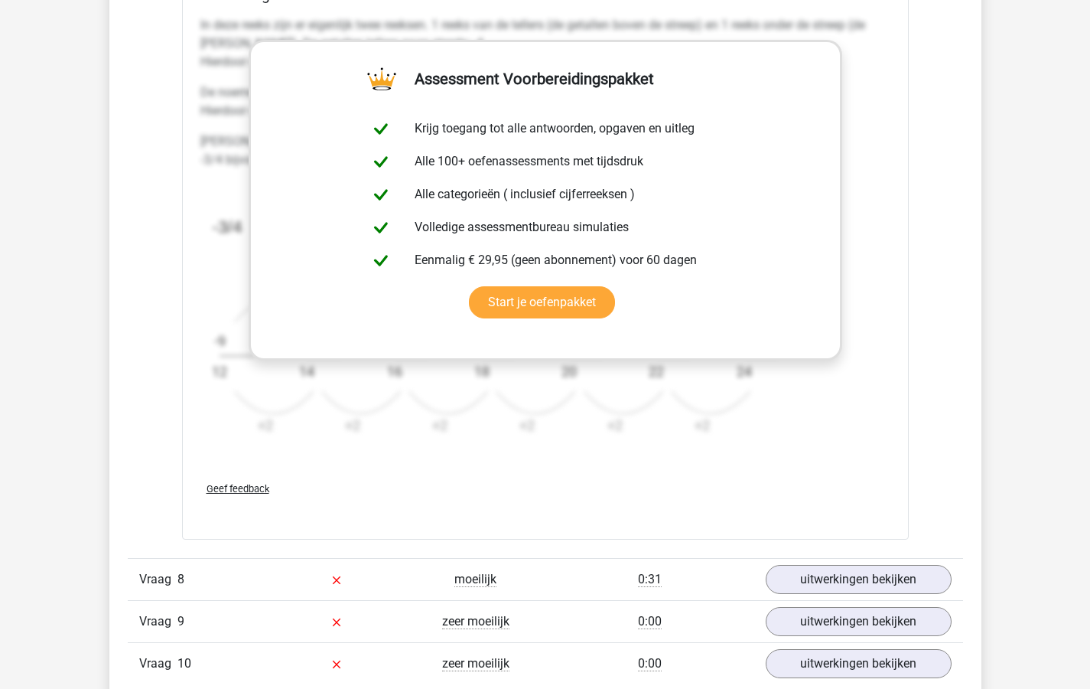
scroll to position [5240, 0]
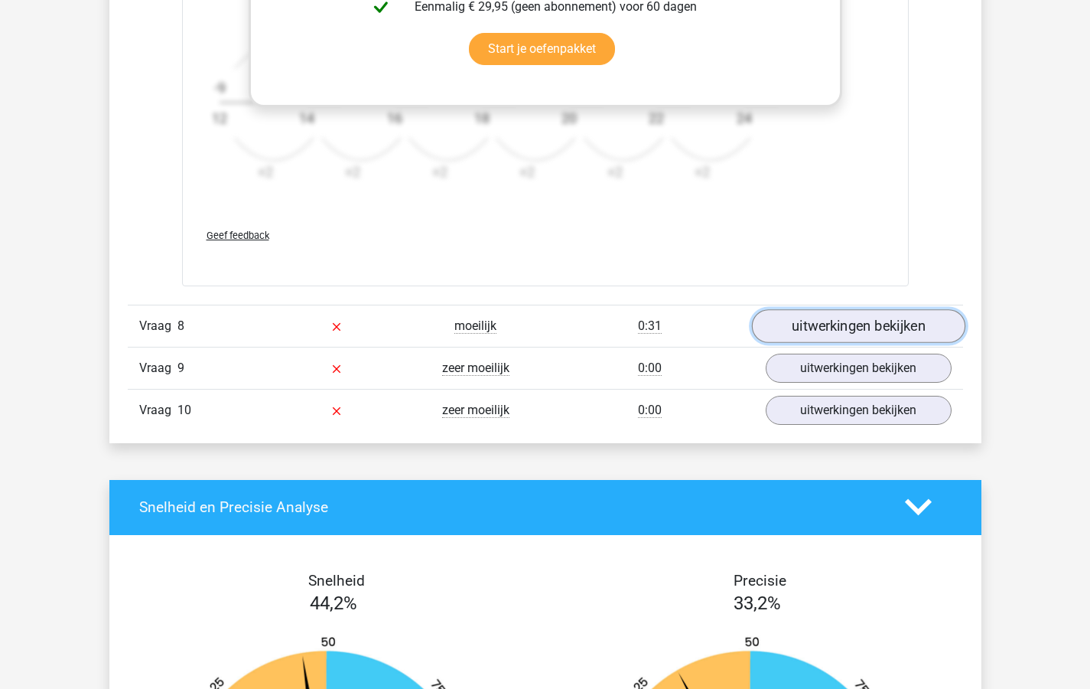
click at [827, 325] on link "uitwerkingen bekijken" at bounding box center [857, 326] width 213 height 34
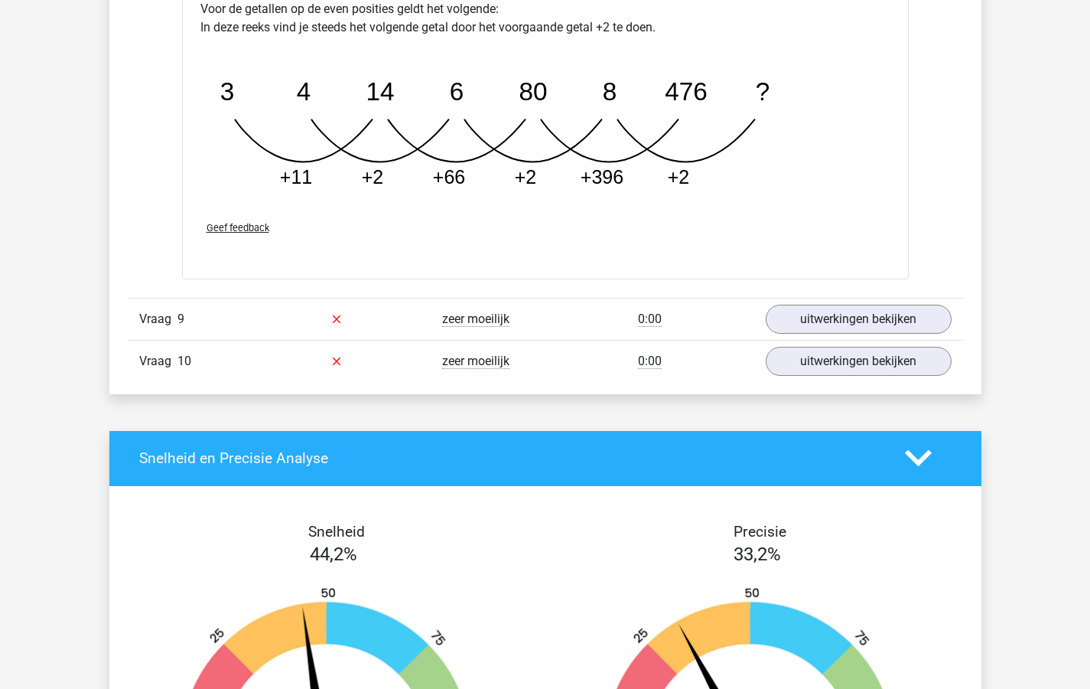
scroll to position [5979, 0]
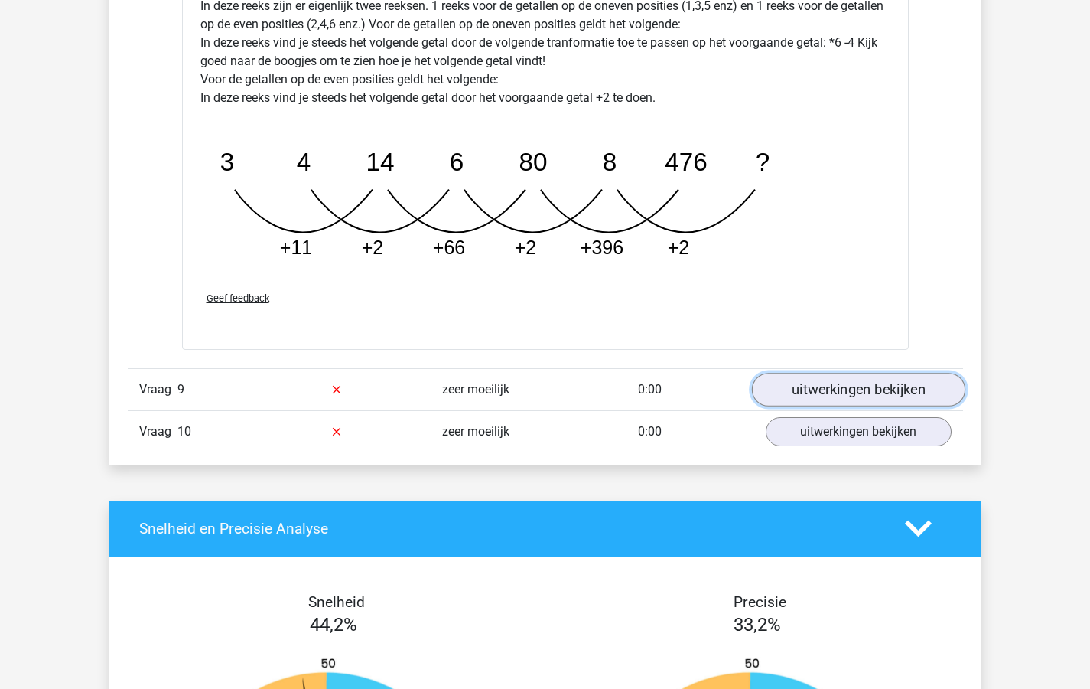
click at [802, 387] on link "uitwerkingen bekijken" at bounding box center [857, 390] width 213 height 34
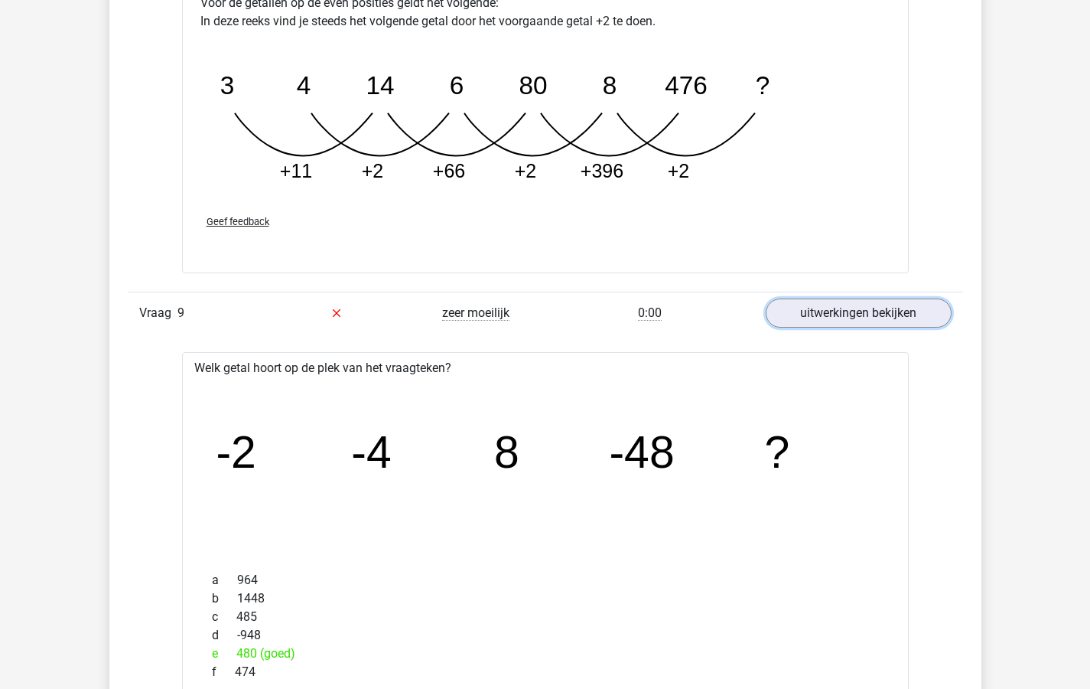
scroll to position [6310, 0]
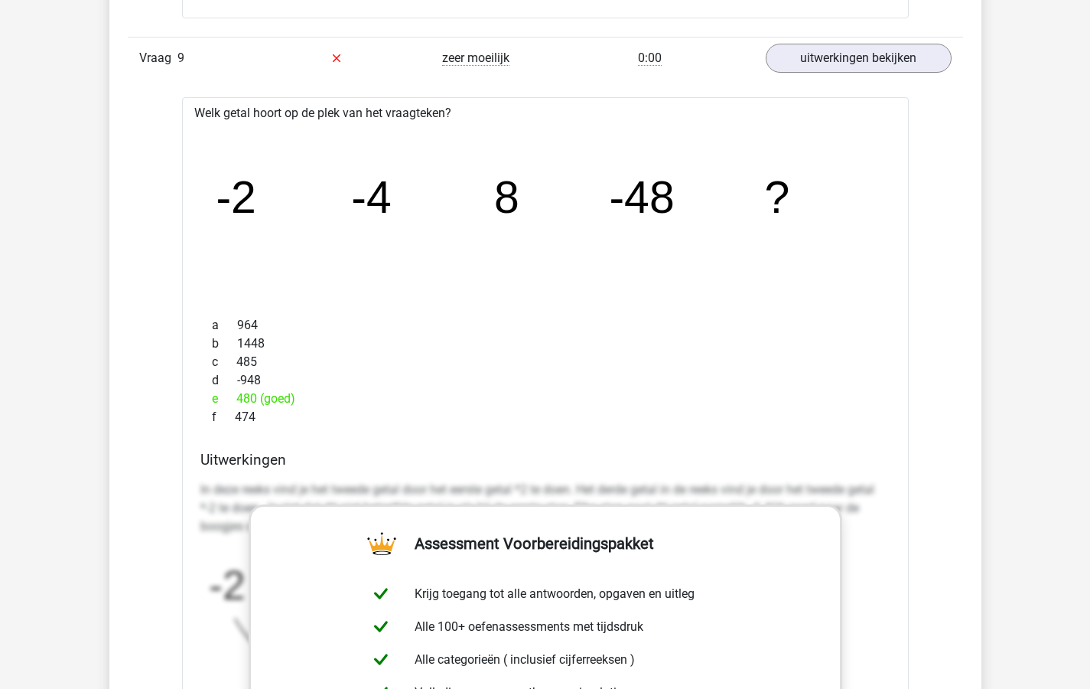
click at [478, 190] on icon "image/svg+xml -2 -4 8 -48 ?" at bounding box center [546, 214] width 678 height 170
click at [364, 200] on tspan "-4" at bounding box center [371, 197] width 41 height 50
click at [630, 68] on div "Vraag 9 zeer moeilijk 0:00 uitwerkingen bekijken" at bounding box center [545, 58] width 835 height 42
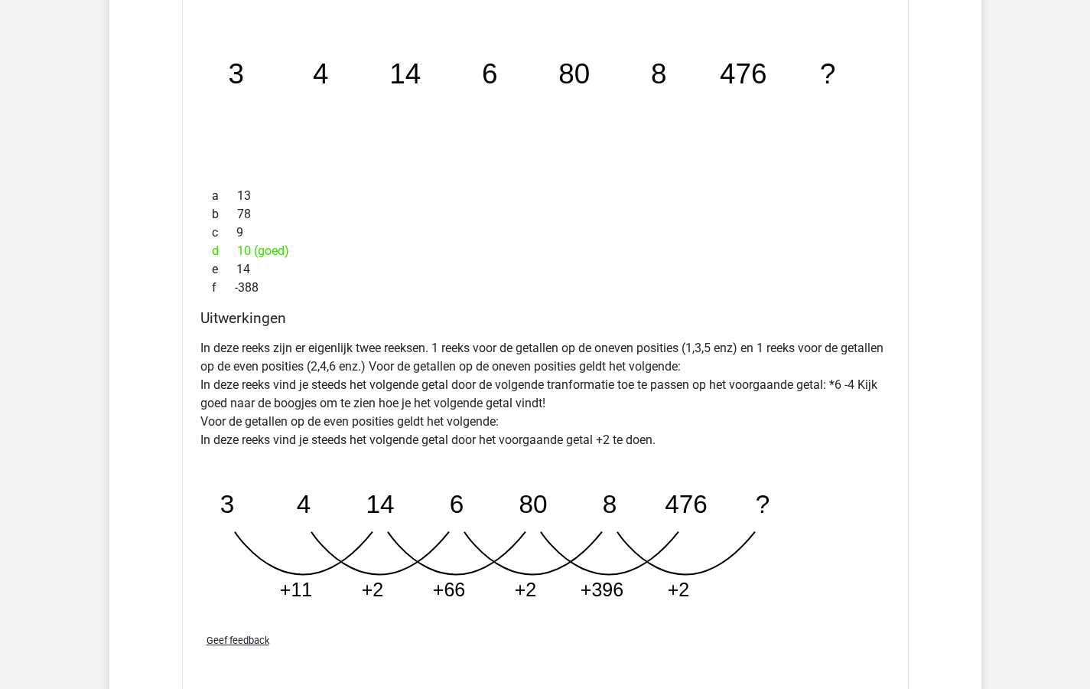
click at [789, 137] on icon "image/svg+xml 3 4 14 6 80 8 476 ?" at bounding box center [546, 84] width 678 height 170
click at [789, 133] on icon "image/svg+xml 3 4 14 6 80 8 476 ?" at bounding box center [546, 84] width 678 height 170
